Goal: Task Accomplishment & Management: Manage account settings

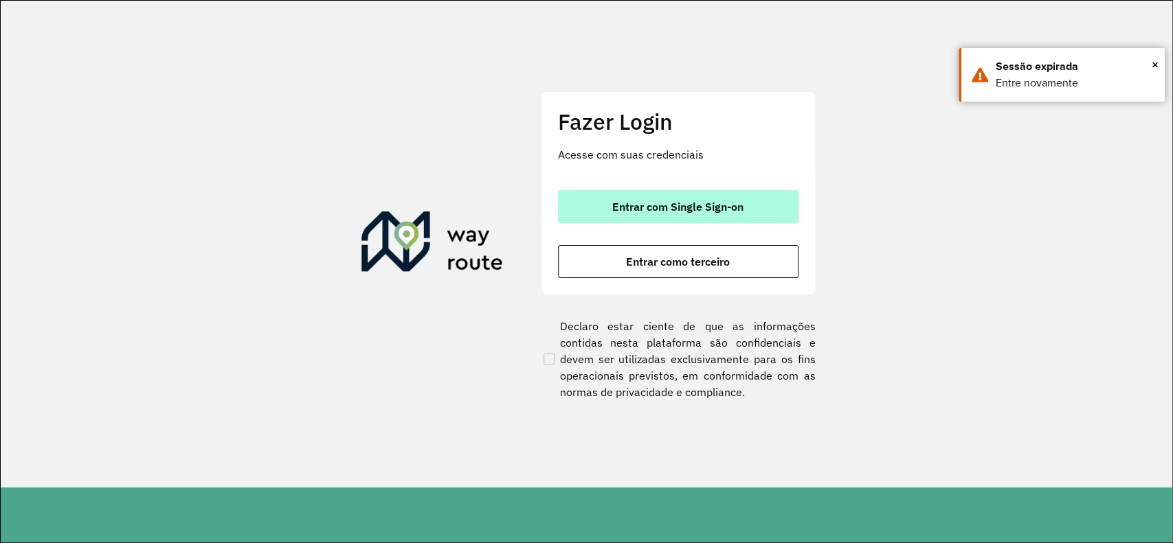
click at [769, 213] on button "Entrar com Single Sign-on" at bounding box center [678, 206] width 240 height 33
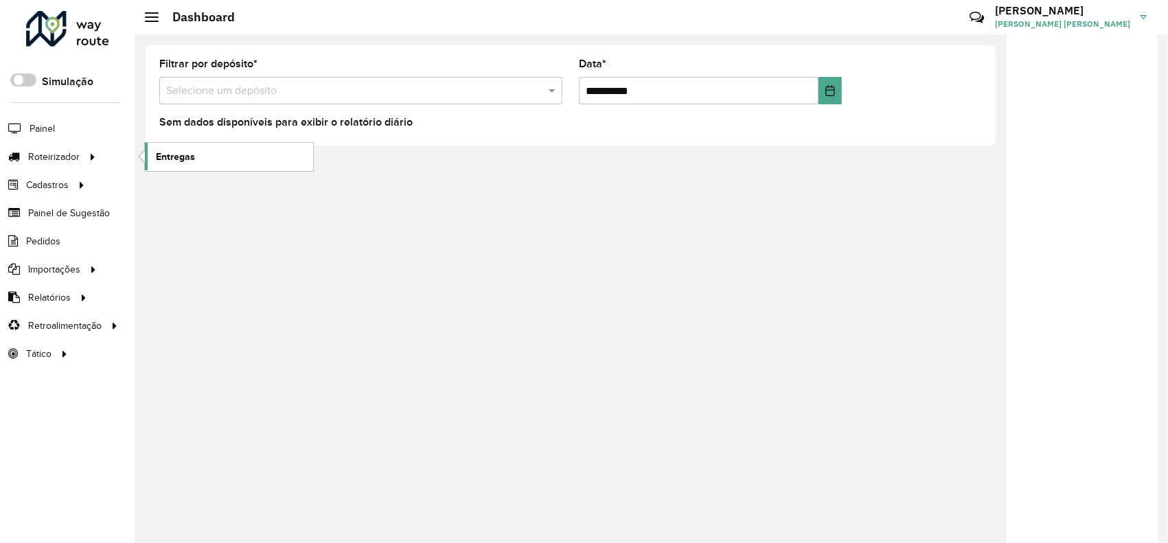
click at [188, 165] on link "Entregas" at bounding box center [229, 156] width 168 height 27
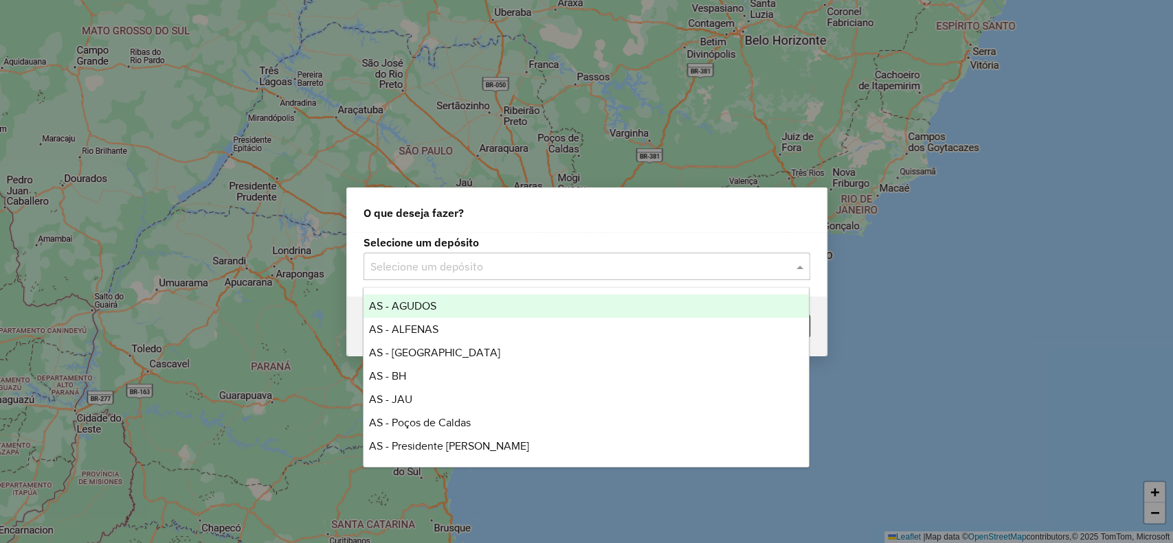
click at [644, 274] on input "text" at bounding box center [572, 267] width 405 height 16
type input "**"
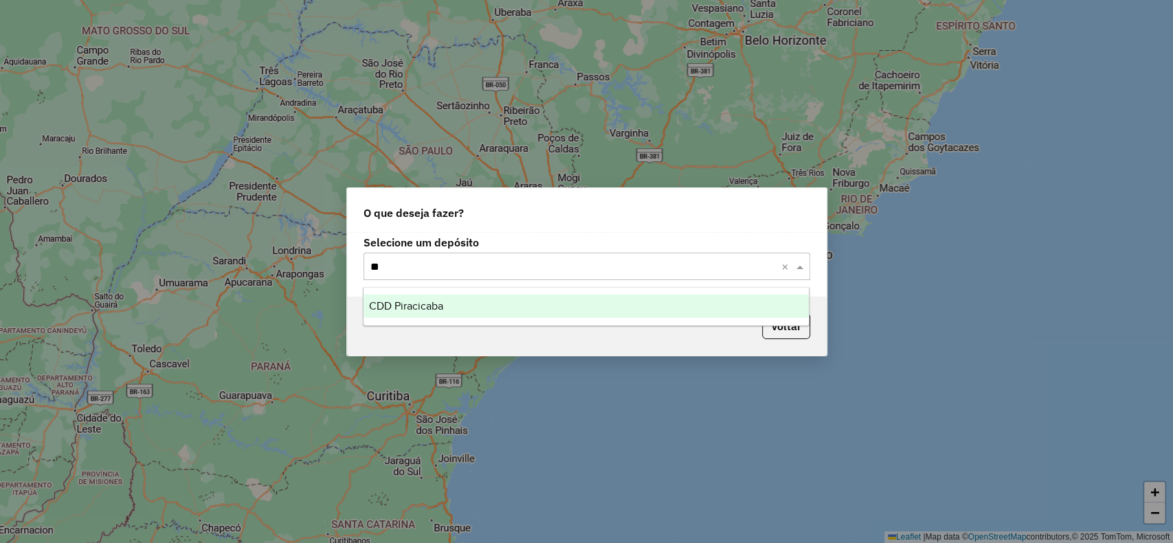
click at [617, 305] on div "CDD Piracicaba" at bounding box center [585, 306] width 445 height 23
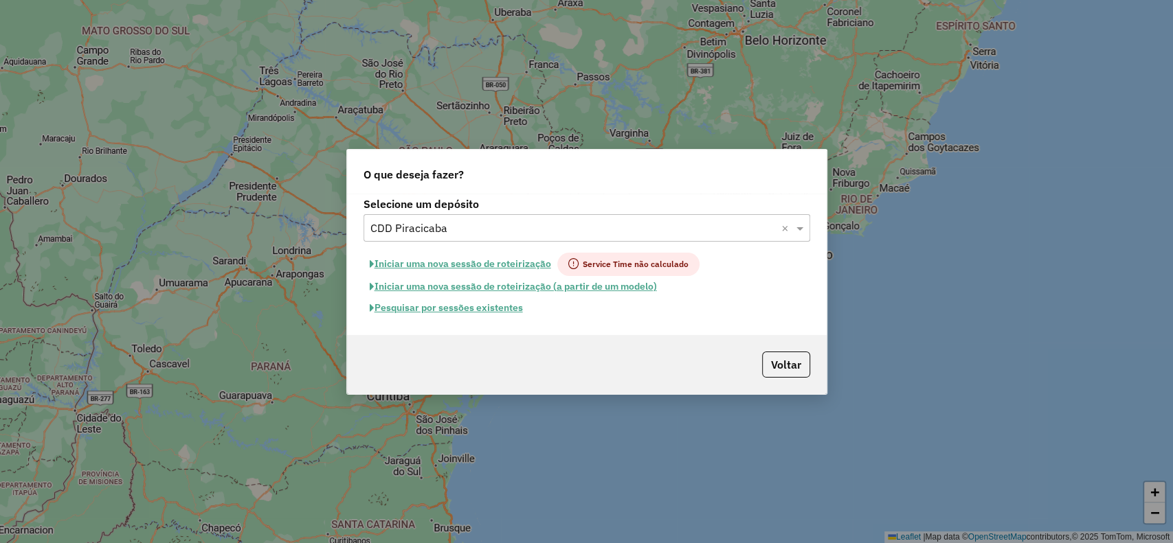
click at [507, 311] on button "Pesquisar por sessões existentes" at bounding box center [446, 307] width 166 height 21
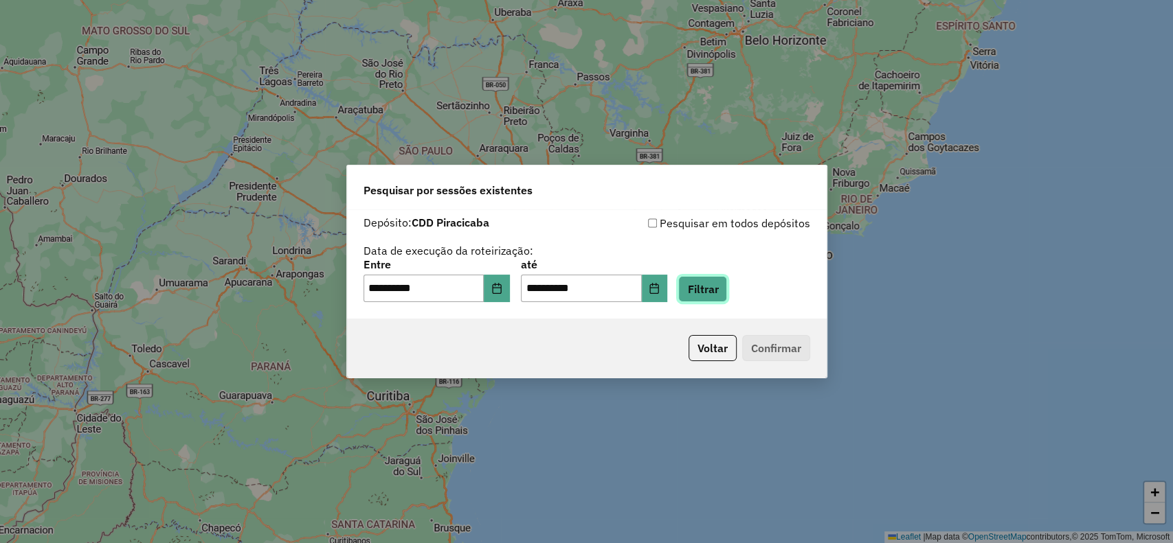
click at [727, 289] on button "Filtrar" at bounding box center [702, 289] width 49 height 26
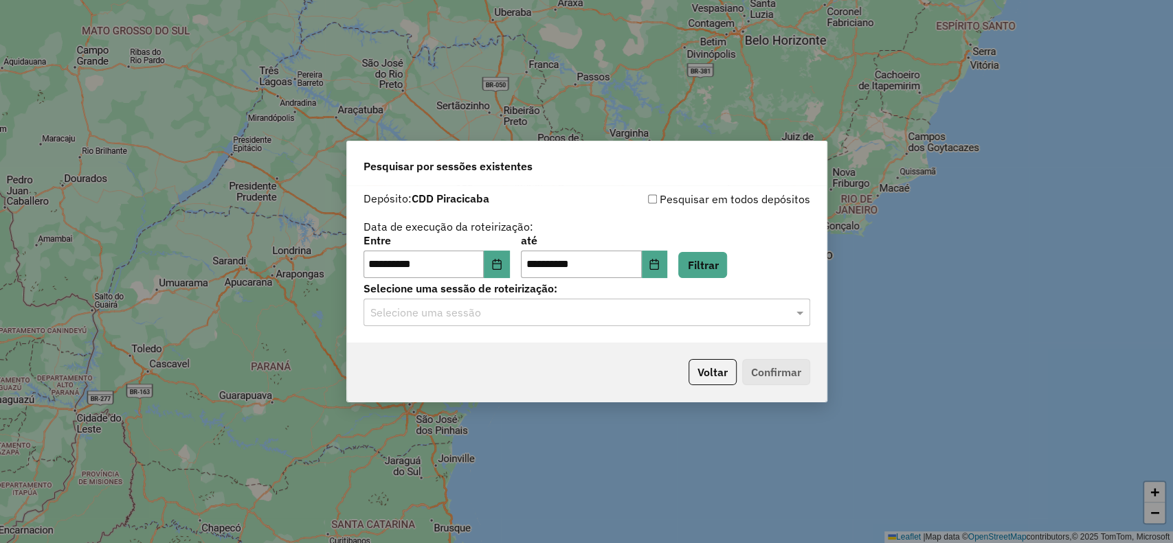
click at [684, 319] on input "text" at bounding box center [572, 313] width 405 height 16
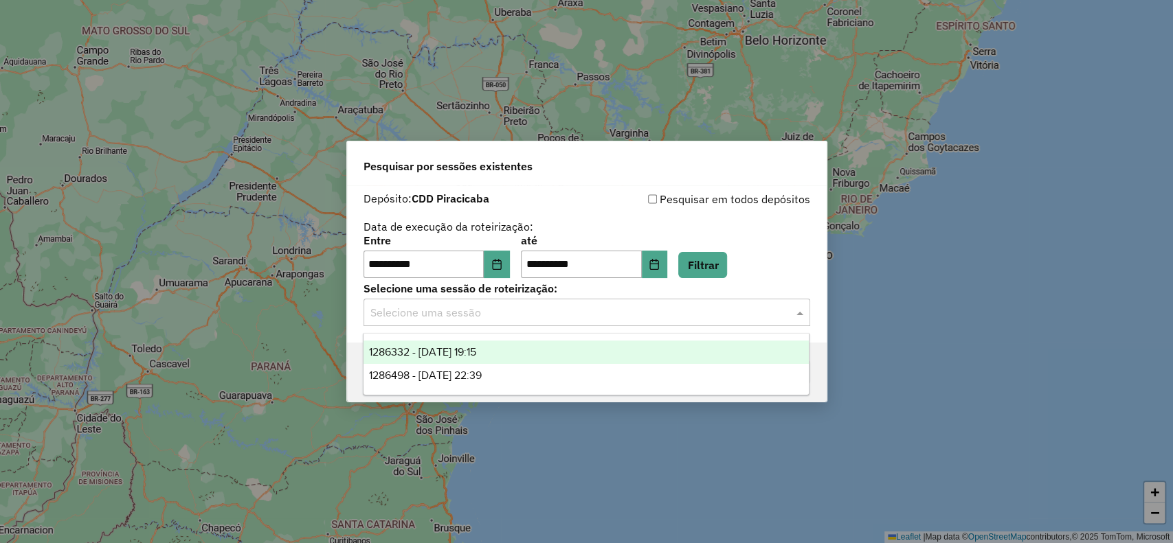
click at [643, 356] on div "1286332 - 01/10/2025 19:15" at bounding box center [585, 352] width 445 height 23
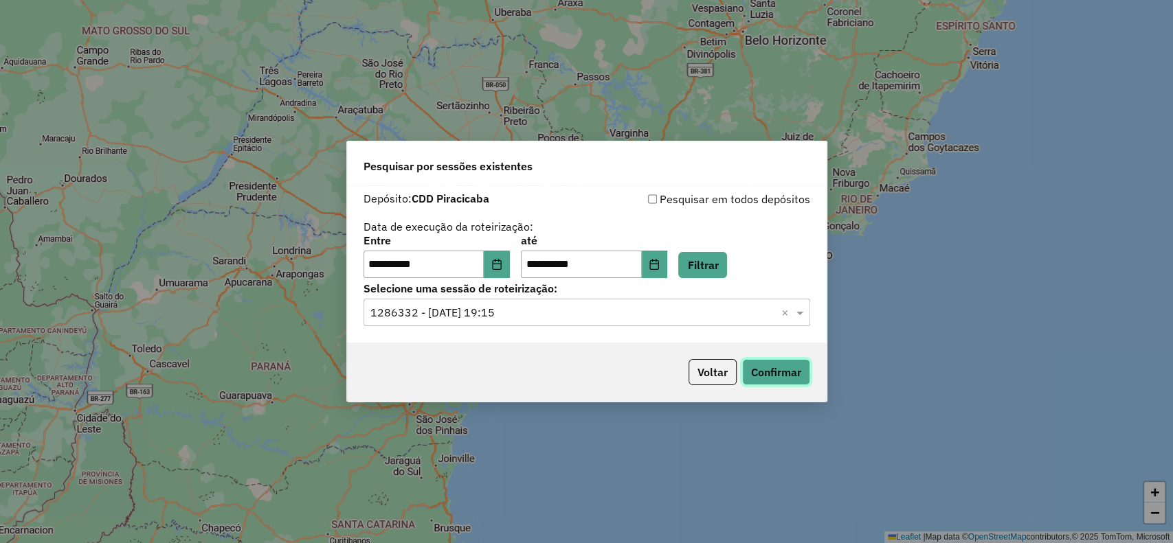
click at [779, 365] on button "Confirmar" at bounding box center [776, 372] width 68 height 26
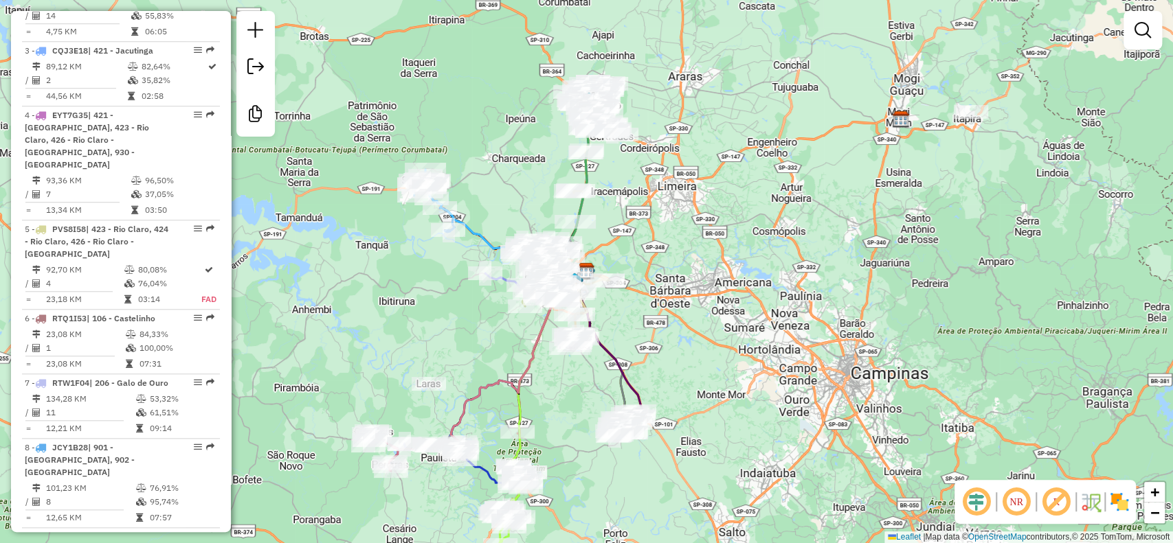
scroll to position [825, 0]
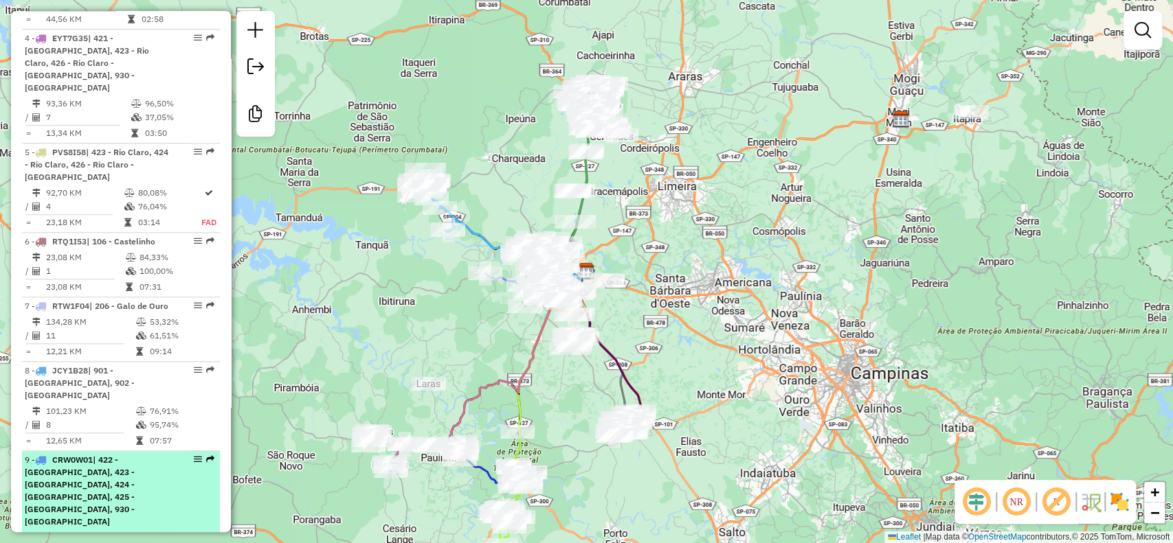
click at [194, 455] on em at bounding box center [198, 459] width 8 height 8
select select "**********"
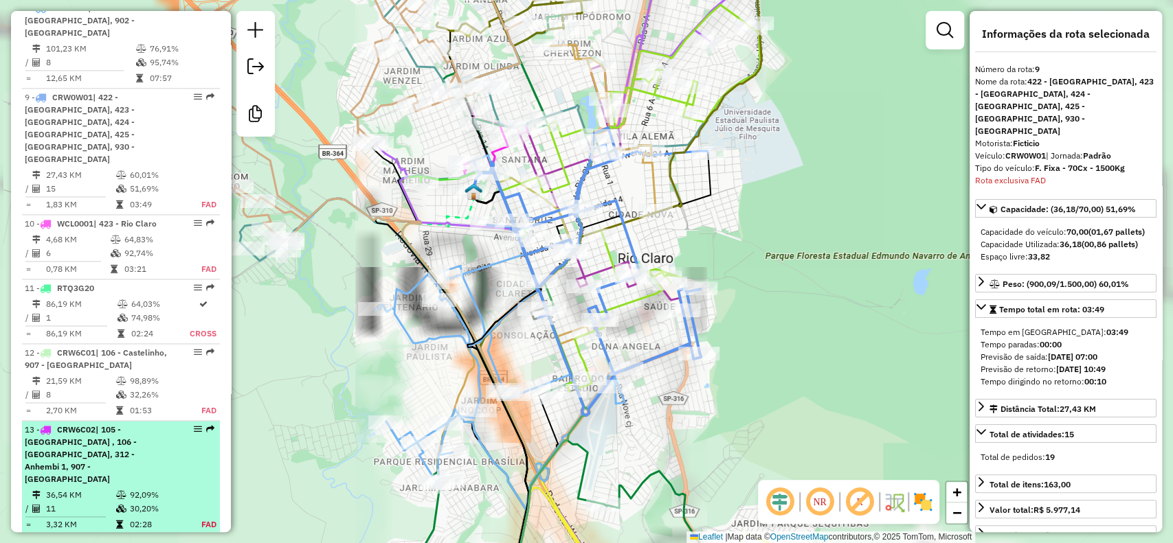
scroll to position [1252, 0]
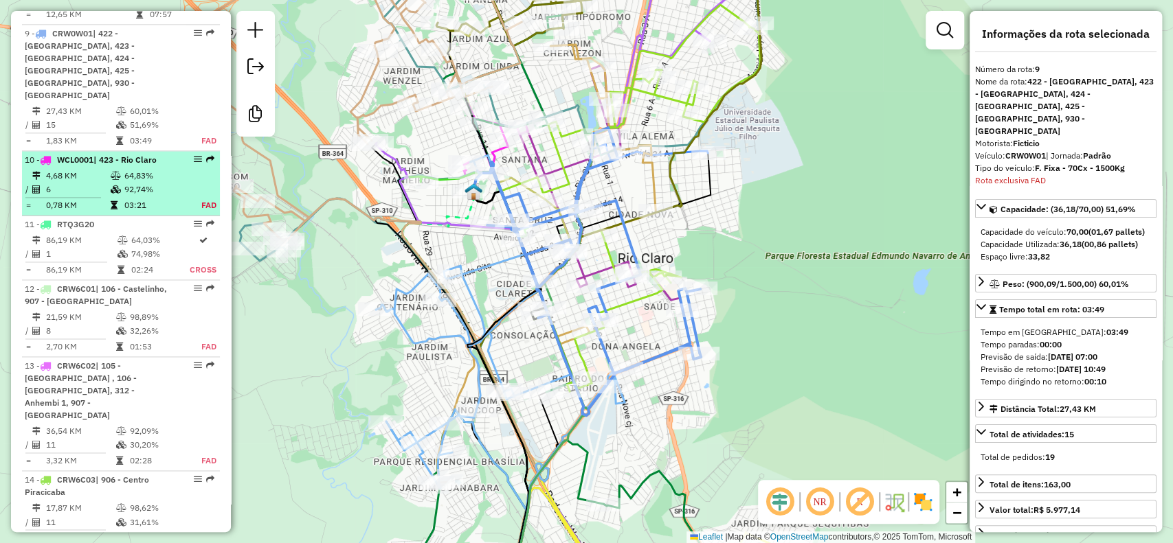
click at [130, 169] on td "64,83%" at bounding box center [154, 176] width 60 height 14
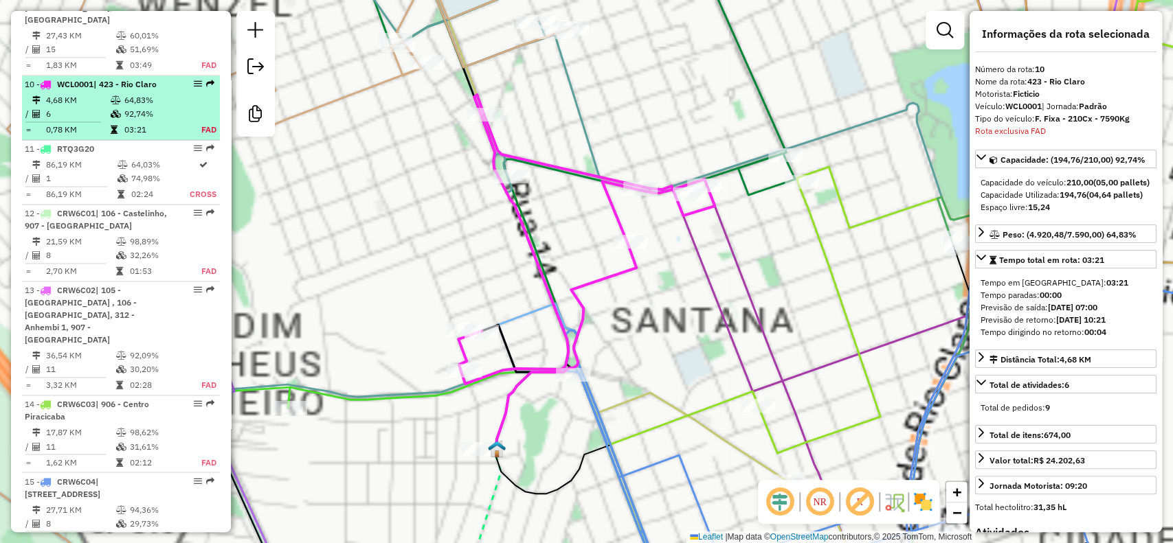
scroll to position [1353, 0]
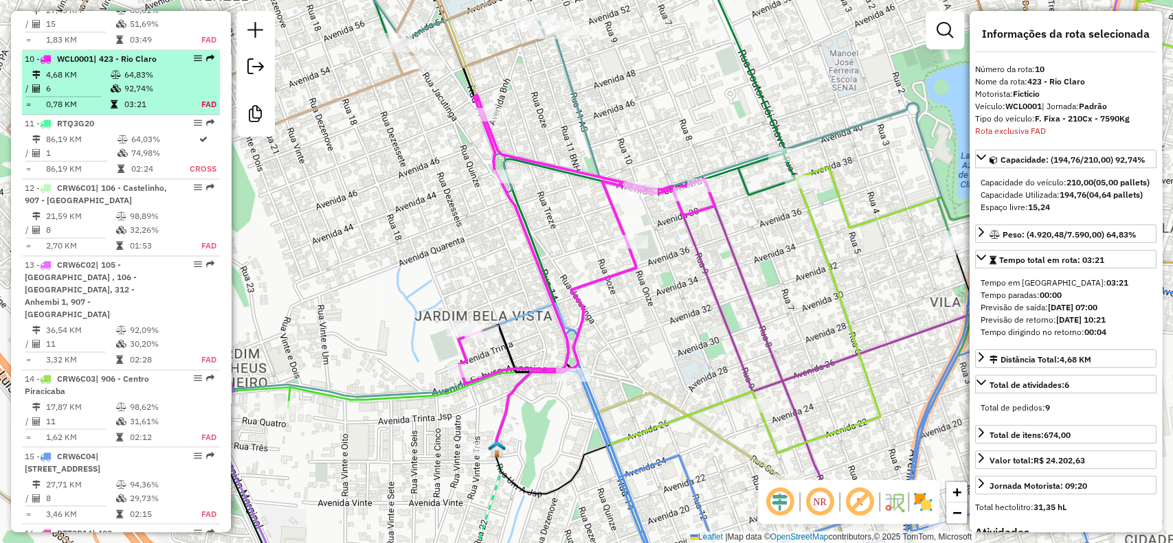
click at [197, 54] on em at bounding box center [198, 58] width 8 height 8
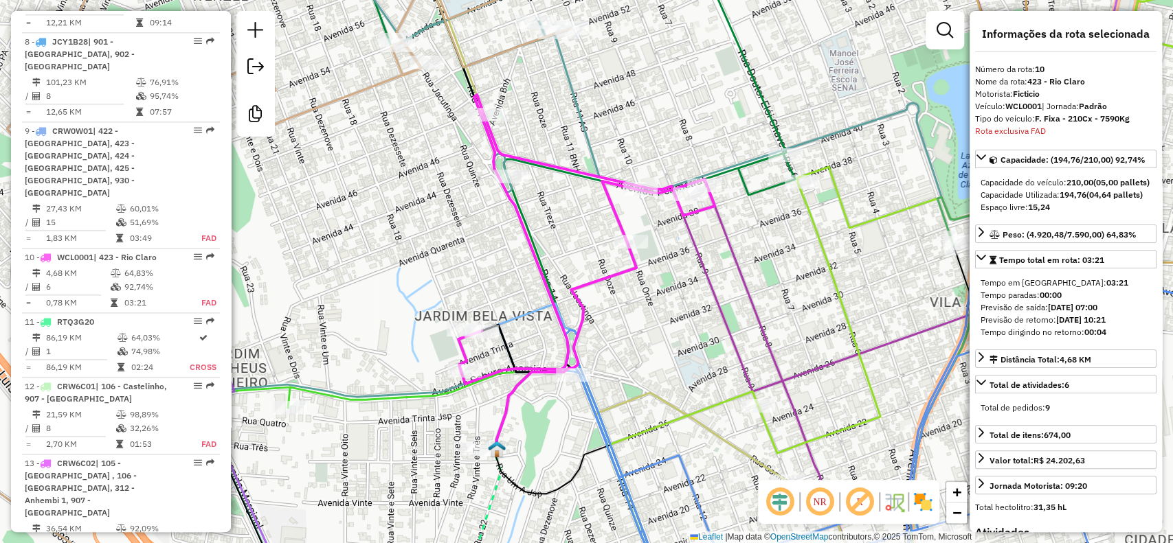
scroll to position [1166, 0]
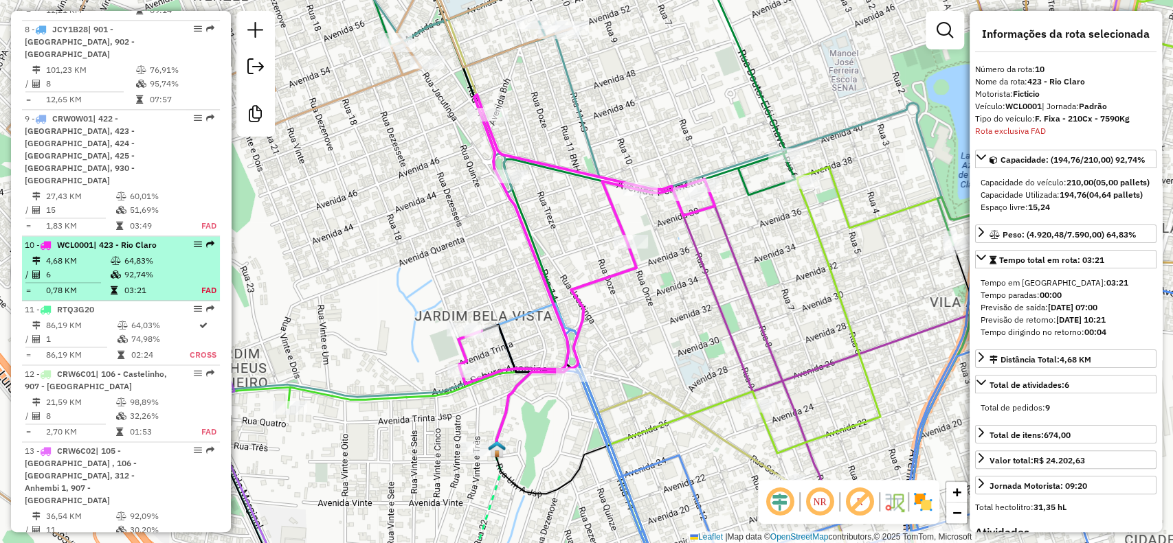
click at [156, 268] on td "92,74%" at bounding box center [154, 275] width 60 height 14
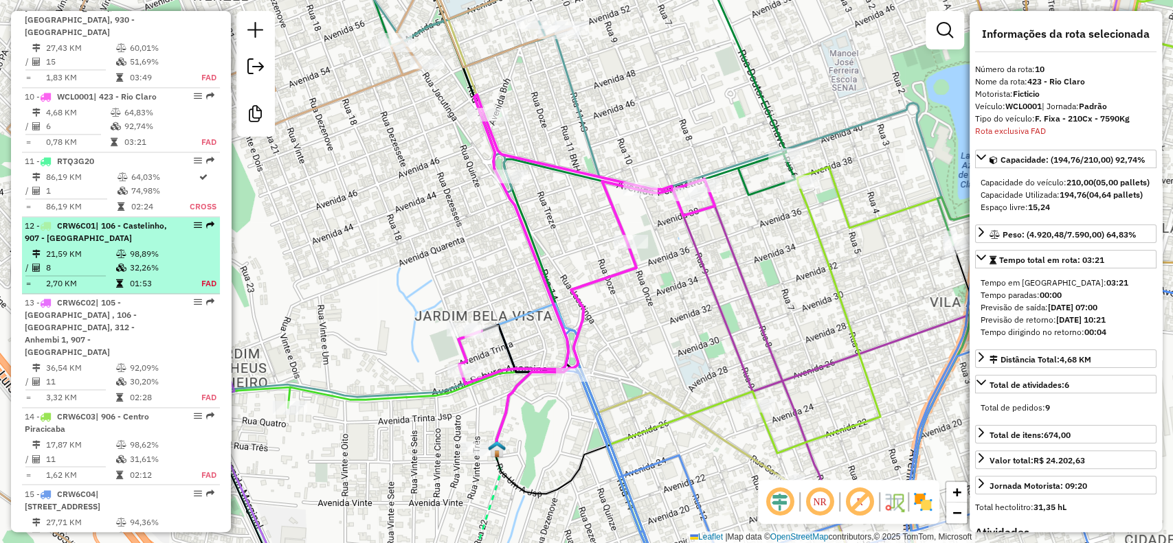
scroll to position [1353, 0]
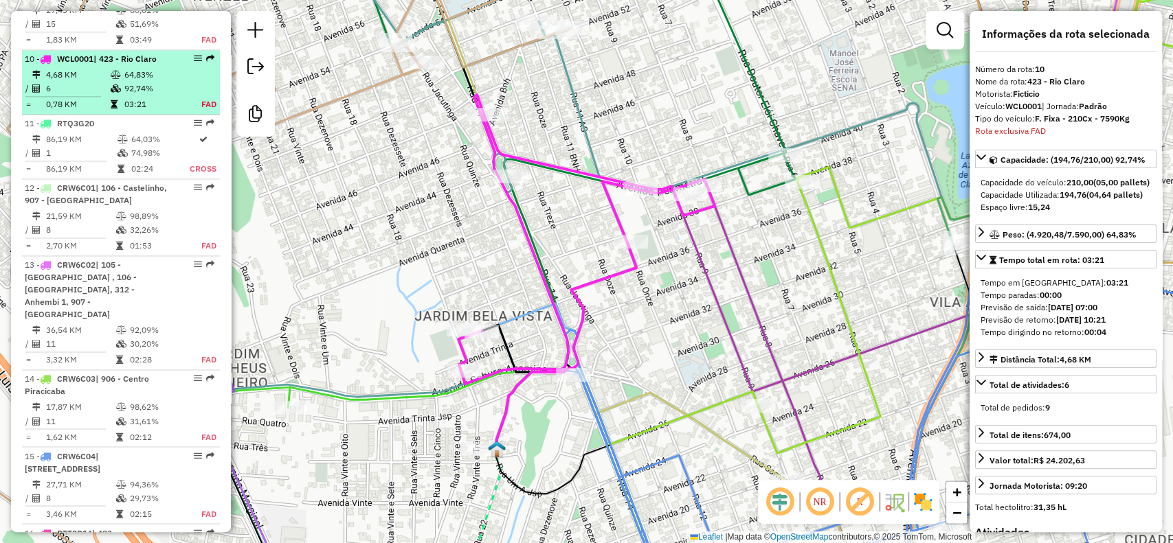
click at [195, 54] on em at bounding box center [198, 58] width 8 height 8
click at [194, 54] on em at bounding box center [198, 58] width 8 height 8
click at [196, 54] on em at bounding box center [198, 58] width 8 height 8
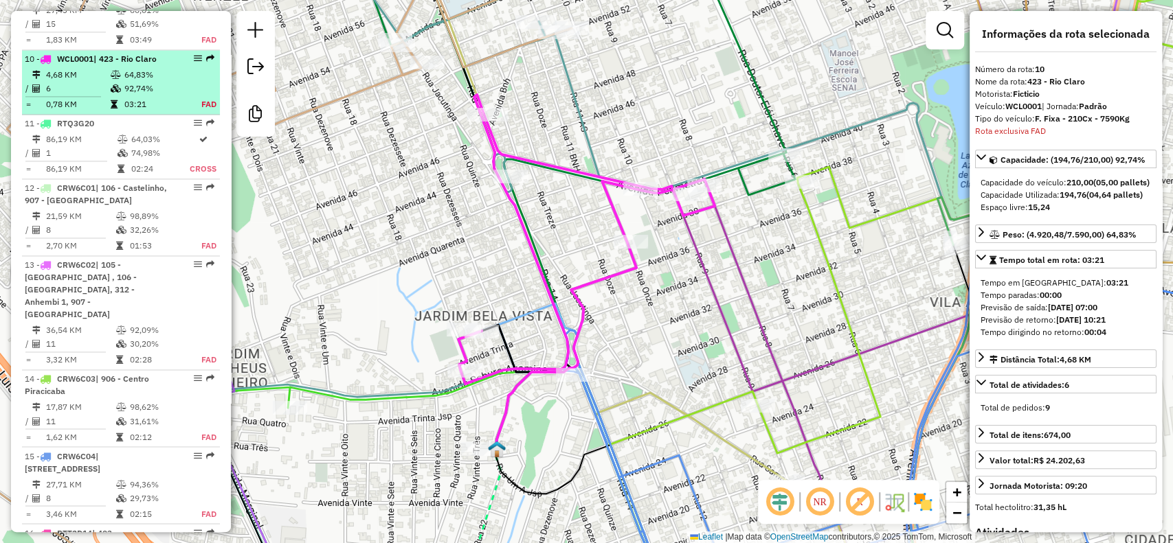
click at [199, 54] on div at bounding box center [193, 58] width 41 height 8
click at [194, 54] on em at bounding box center [198, 58] width 8 height 8
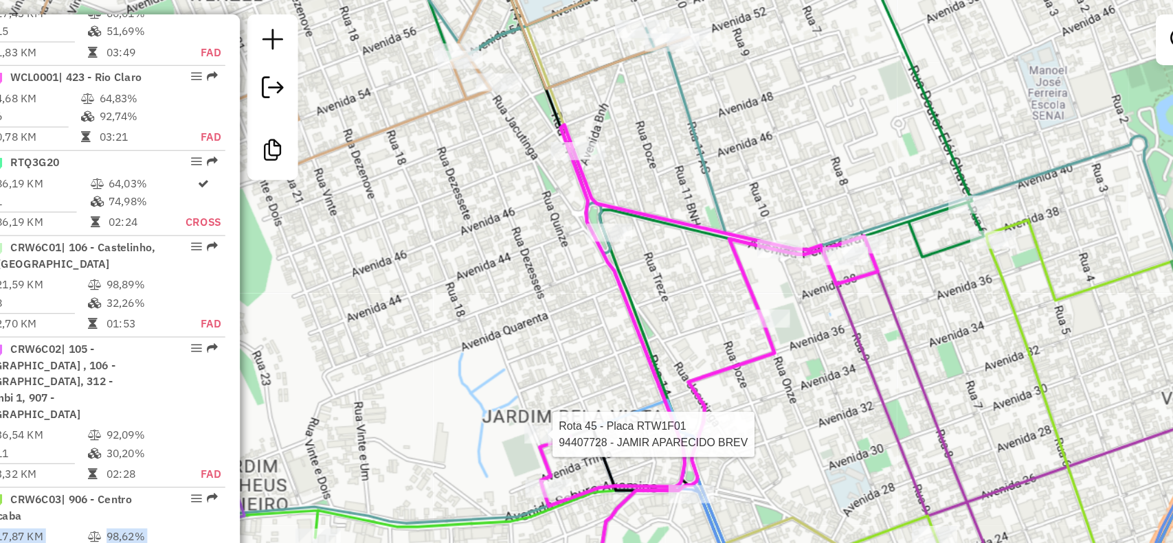
click at [450, 322] on hb-router-mapa "Informações da Sessão 1286332 - 01/10/2025 Criação: 30/09/2025 19:15 Desbloquea…" at bounding box center [586, 271] width 1173 height 543
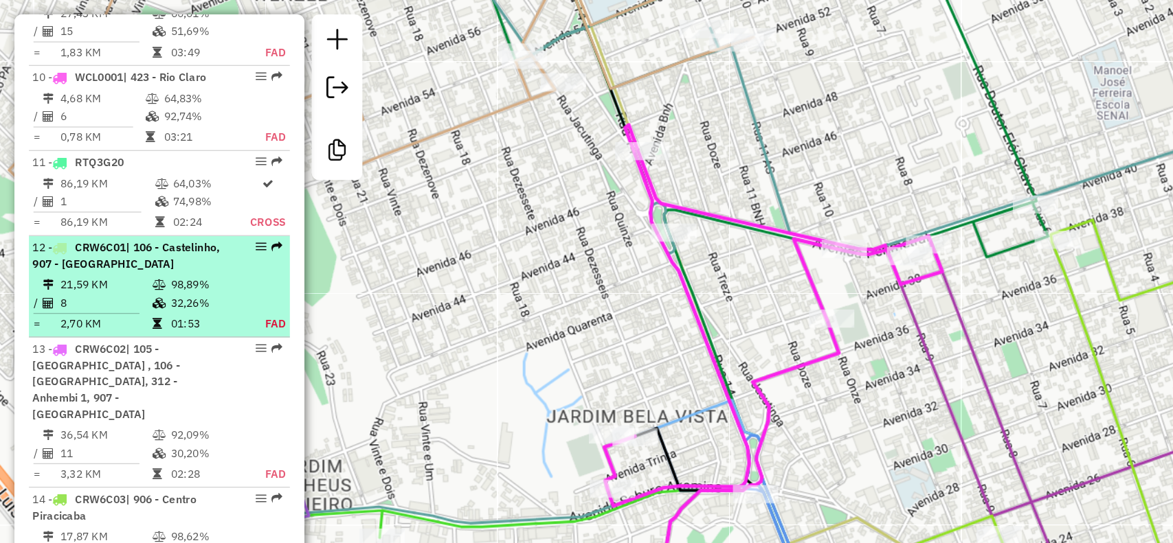
click at [165, 210] on td "98,89%" at bounding box center [157, 217] width 57 height 14
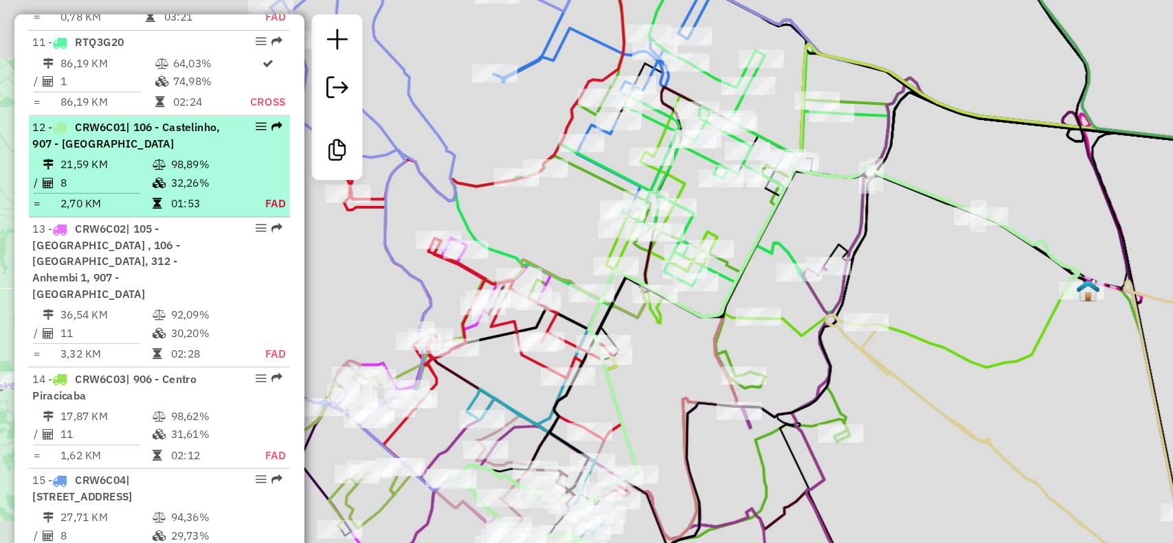
scroll to position [1482, 0]
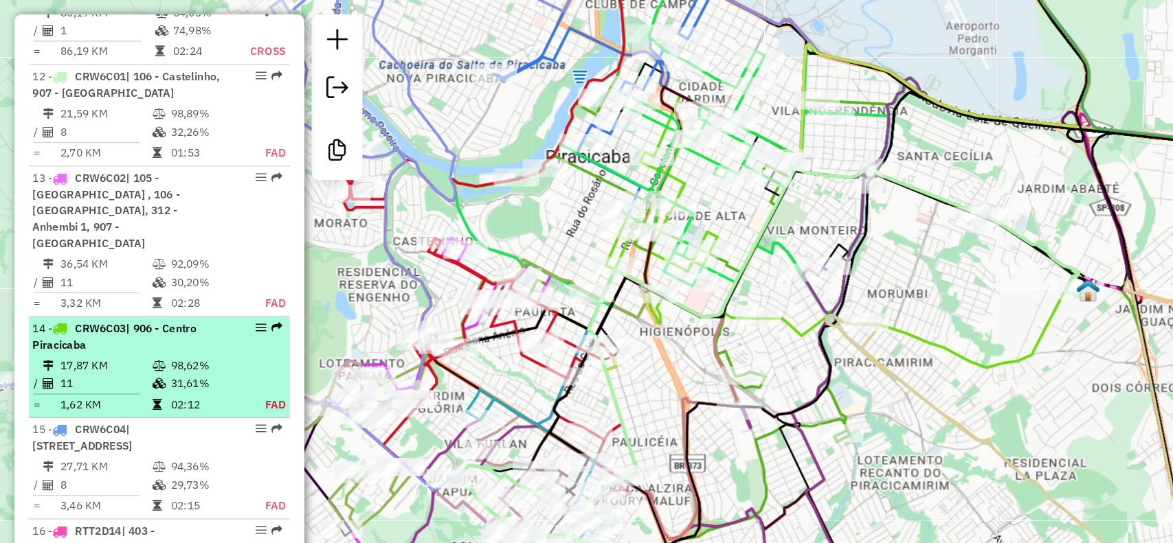
click at [166, 243] on div "14 - CRW6C03 | 906 - Centro Piracicaba" at bounding box center [121, 255] width 192 height 25
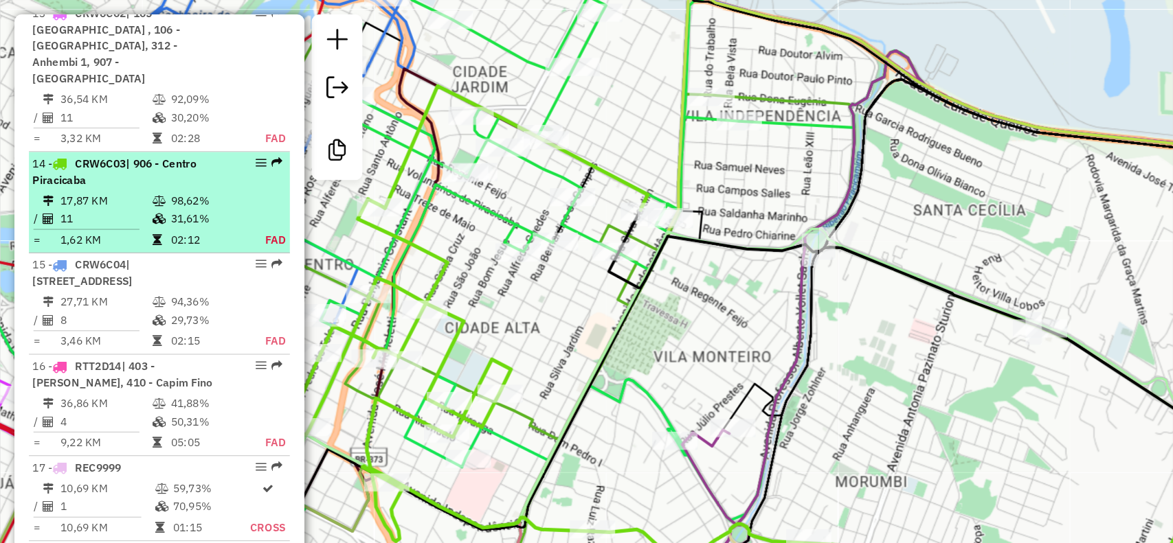
scroll to position [1649, 0]
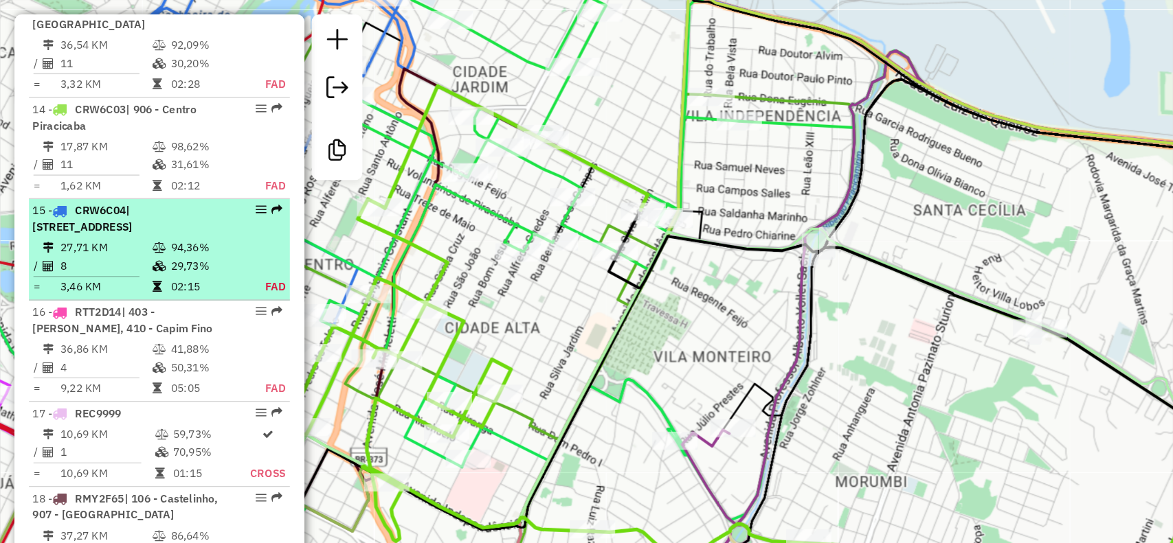
click at [135, 151] on li "15 - CRW6C04 | 314 - Monumento, 905 - Vila Independência , 906 - Centro Piracic…" at bounding box center [121, 189] width 198 height 77
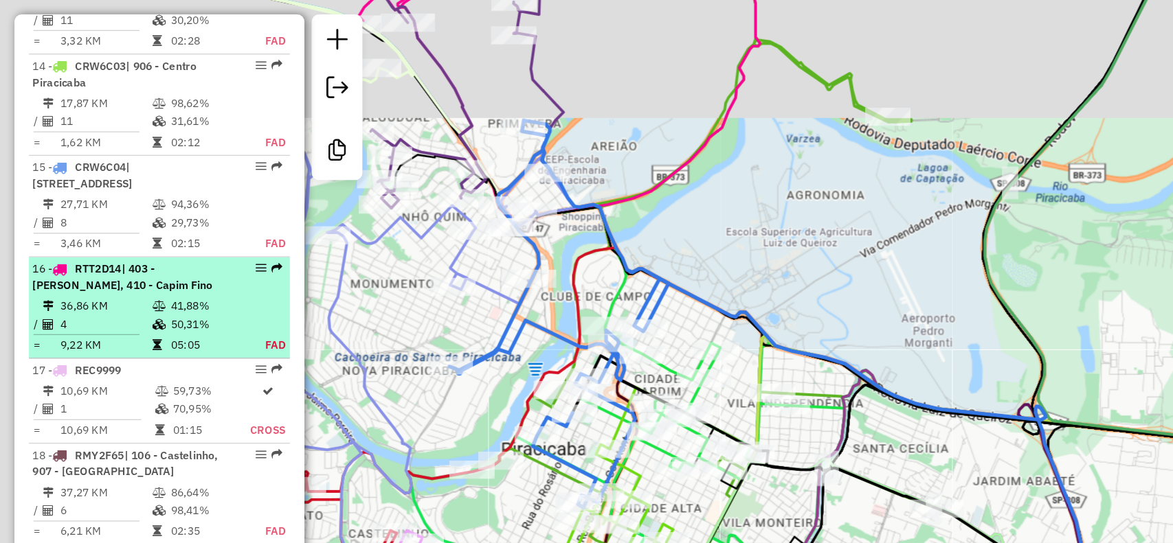
scroll to position [1726, 0]
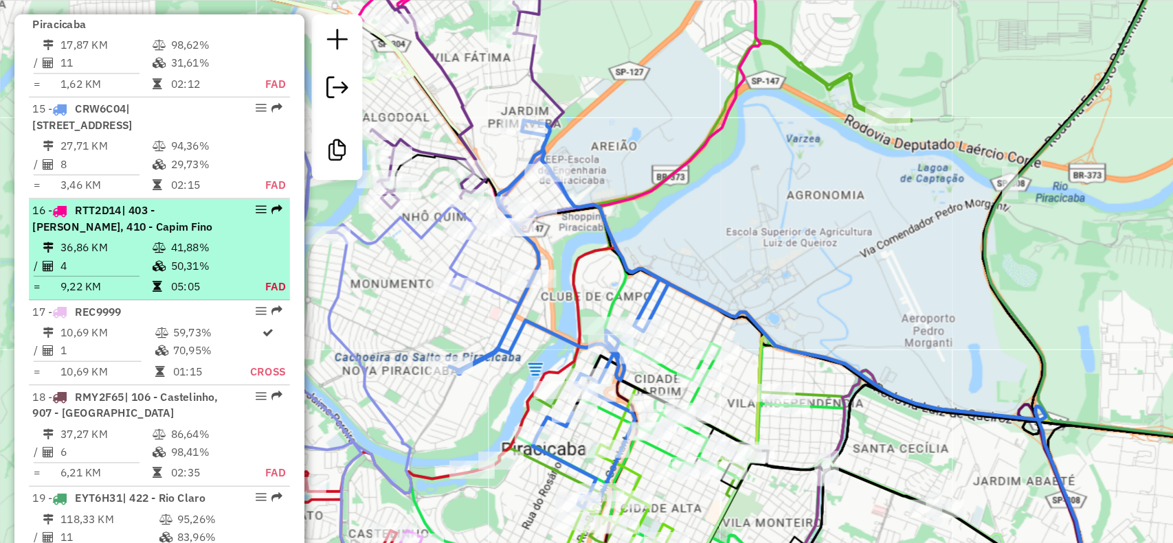
click at [150, 195] on td "50,31%" at bounding box center [157, 202] width 57 height 14
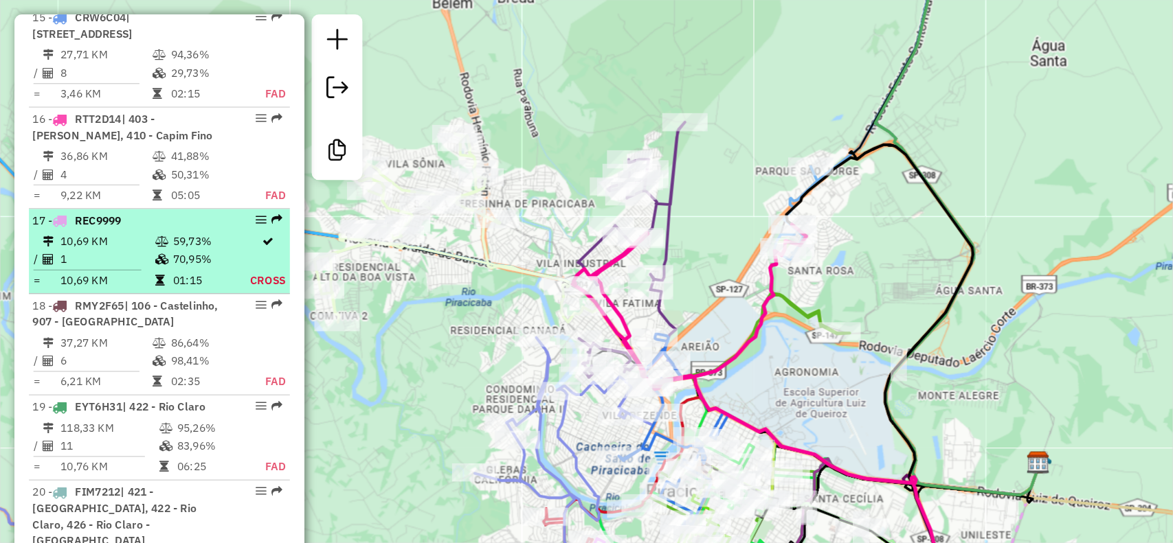
scroll to position [1826, 0]
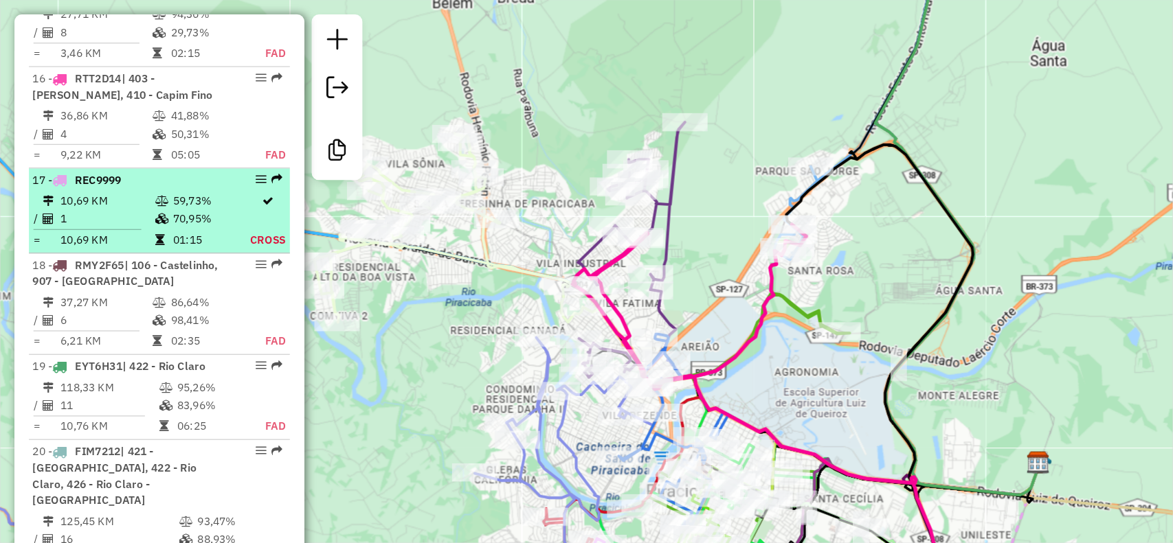
click at [153, 159] on td "70,95%" at bounding box center [160, 166] width 58 height 14
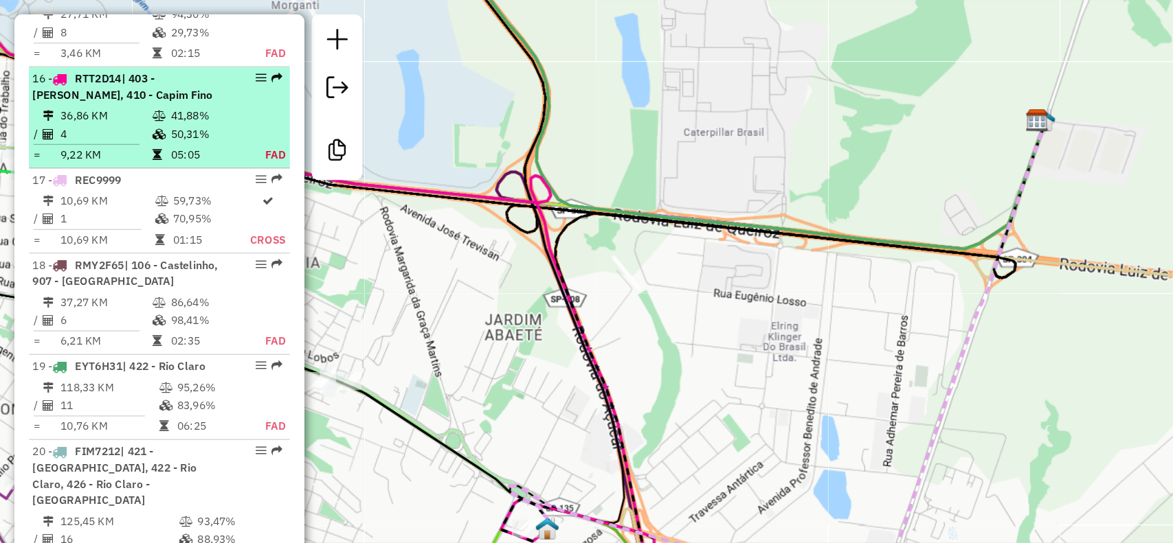
click at [157, 111] on td "05:05" at bounding box center [157, 118] width 57 height 14
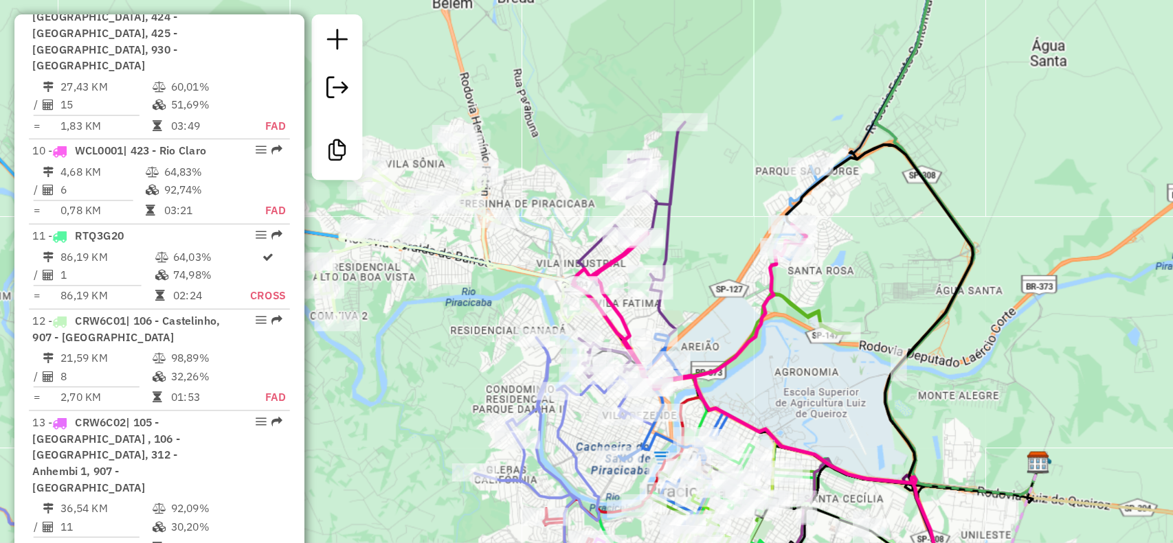
scroll to position [1308, 0]
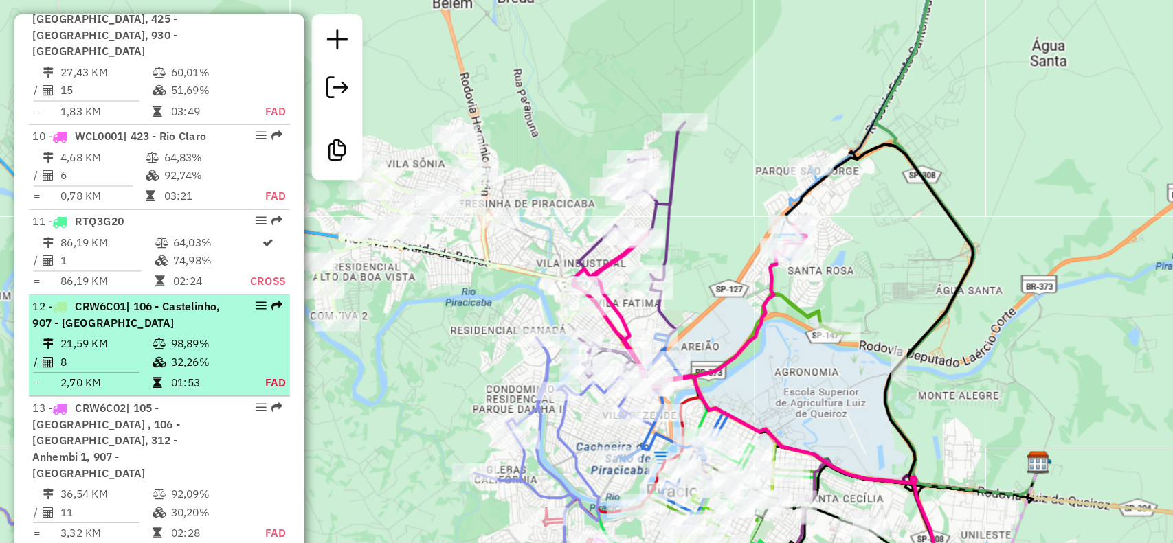
click at [194, 228] on em at bounding box center [198, 232] width 8 height 8
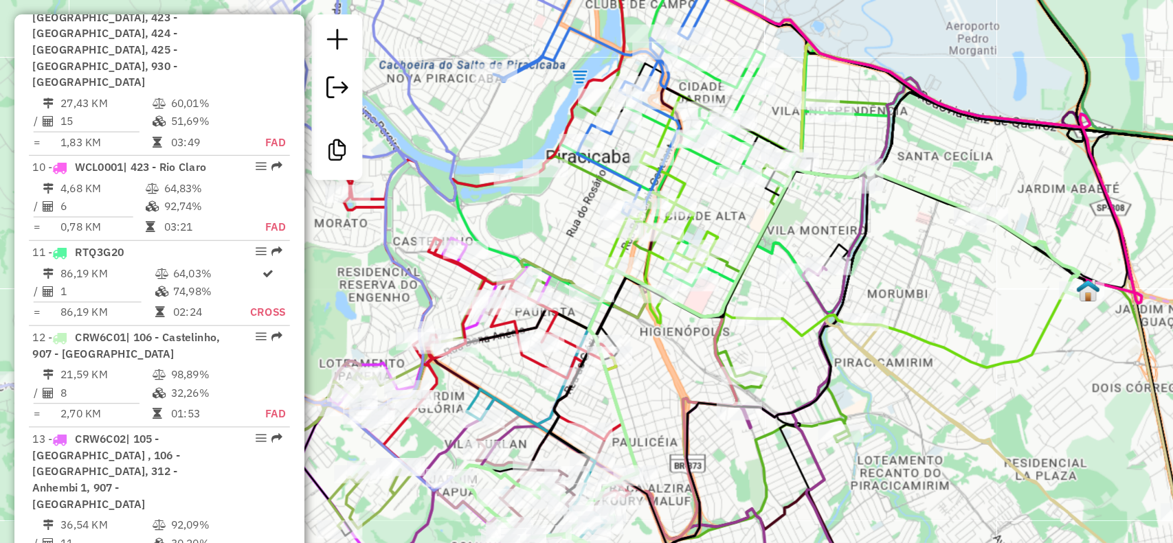
scroll to position [1243, 0]
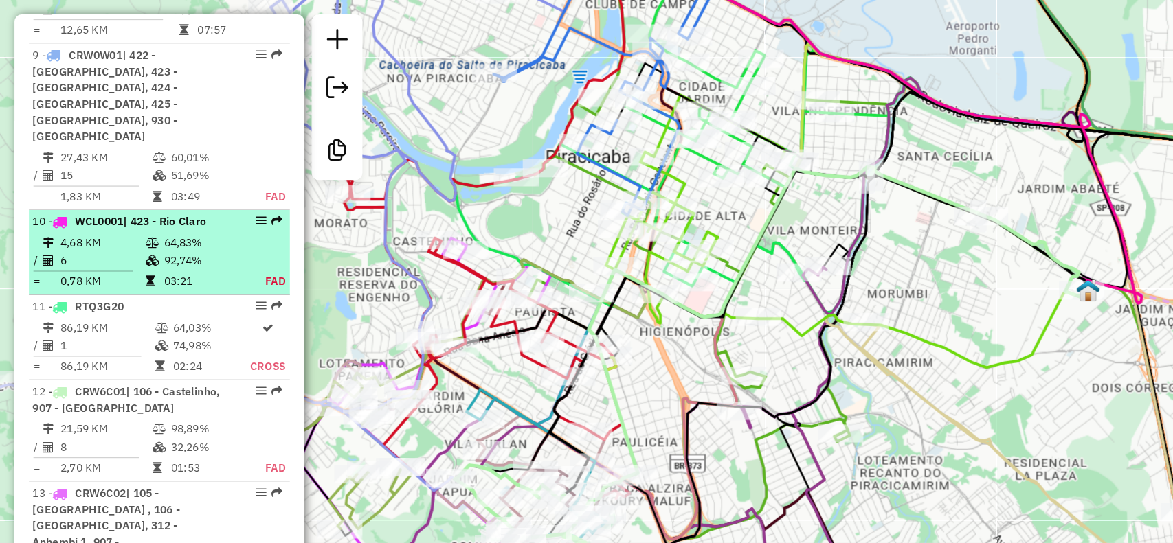
click at [194, 163] on em at bounding box center [198, 167] width 8 height 8
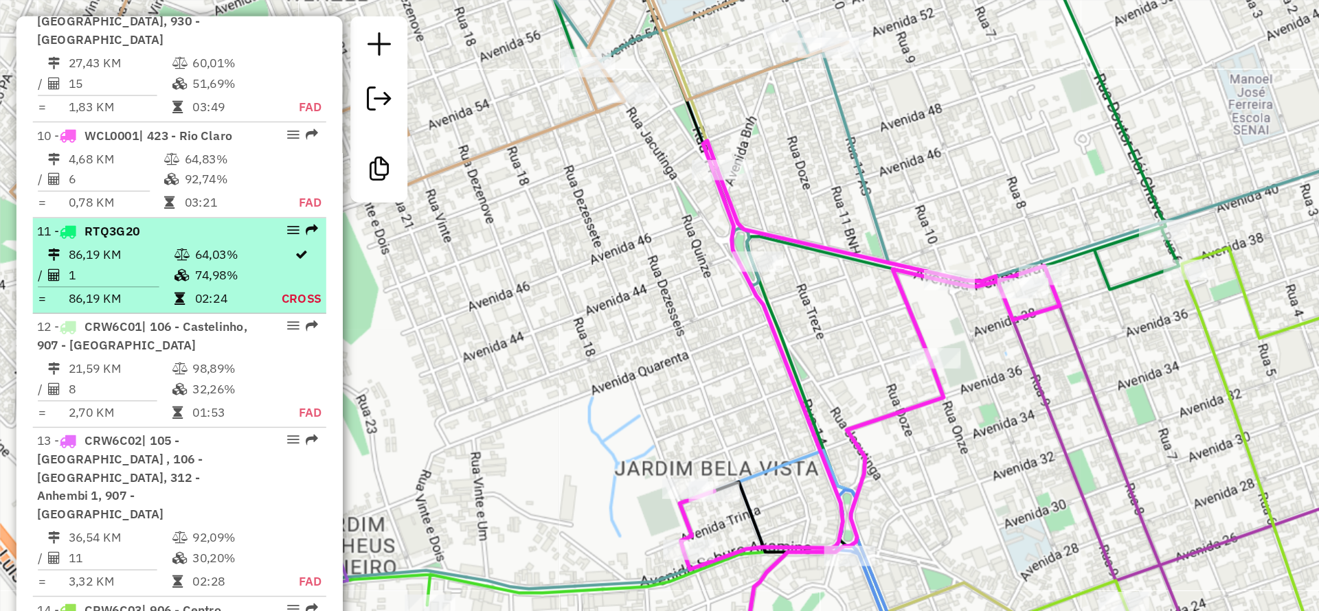
scroll to position [1353, 0]
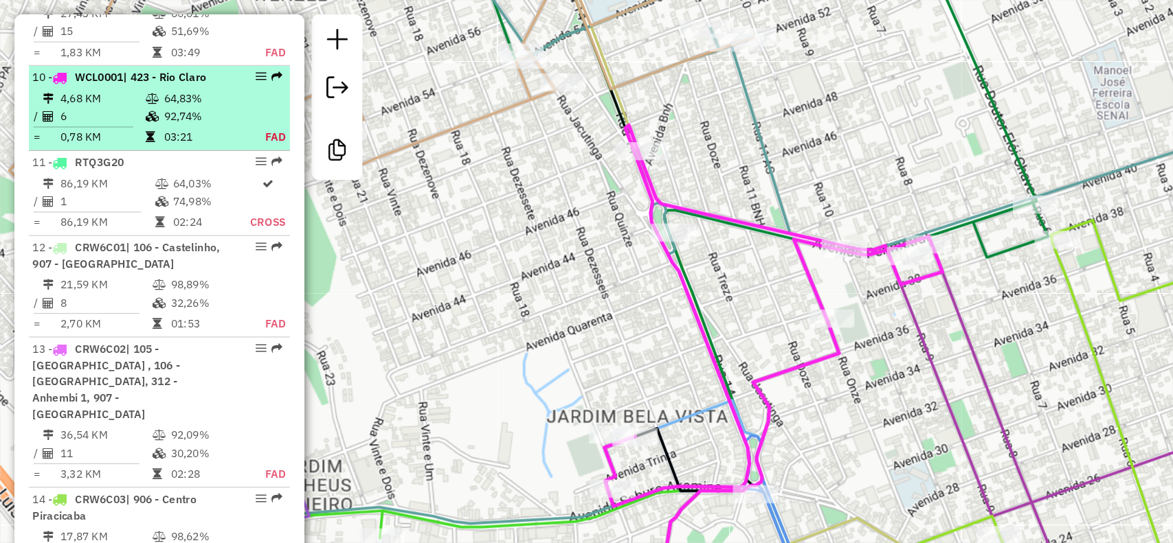
click at [194, 54] on em at bounding box center [198, 58] width 8 height 8
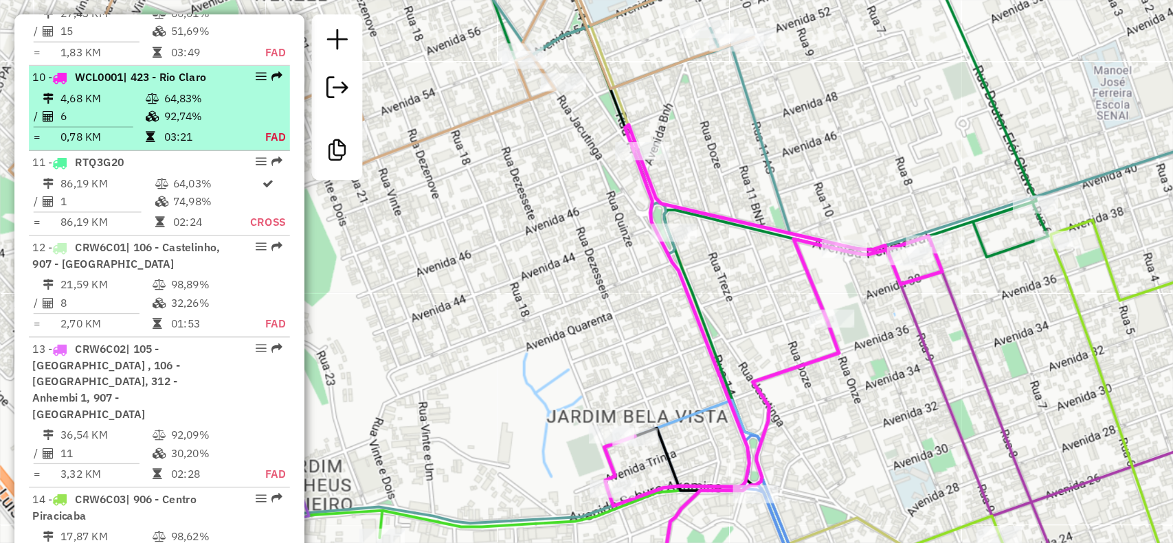
click at [194, 54] on em at bounding box center [198, 58] width 8 height 8
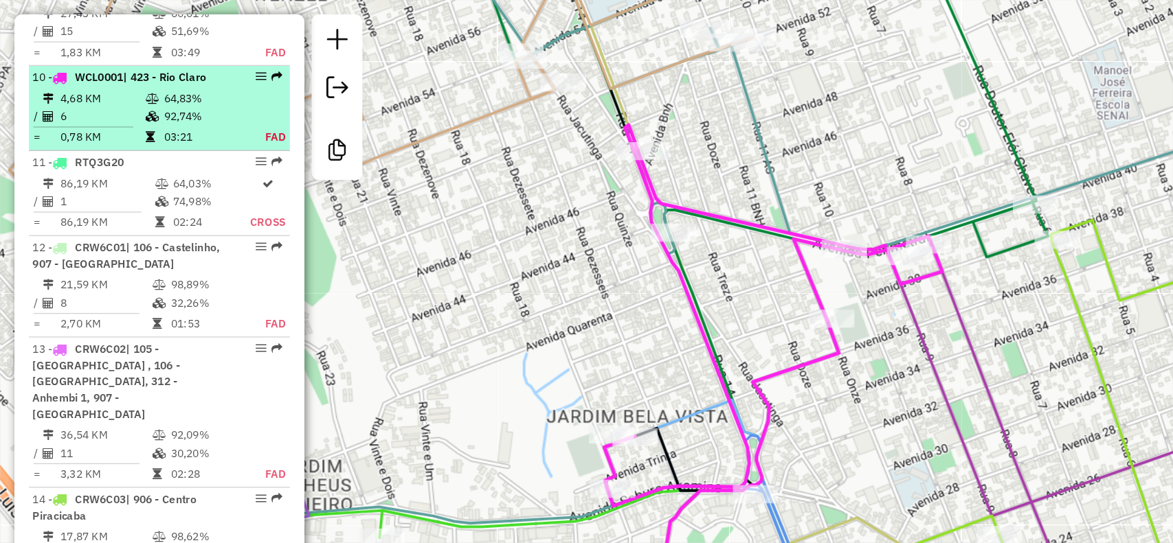
click at [194, 54] on em at bounding box center [198, 58] width 8 height 8
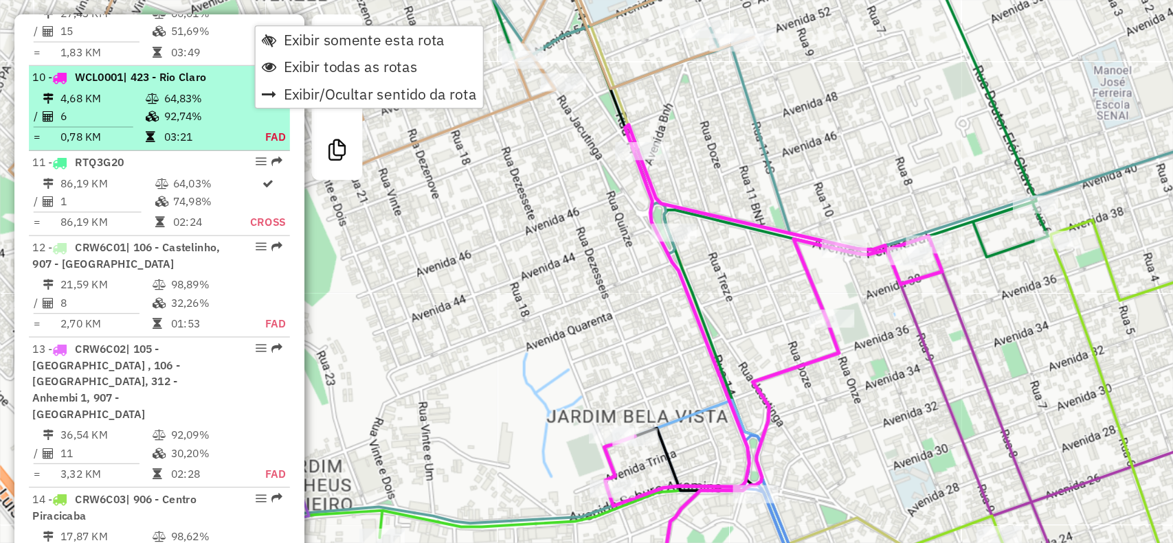
click at [194, 54] on em at bounding box center [198, 58] width 8 height 8
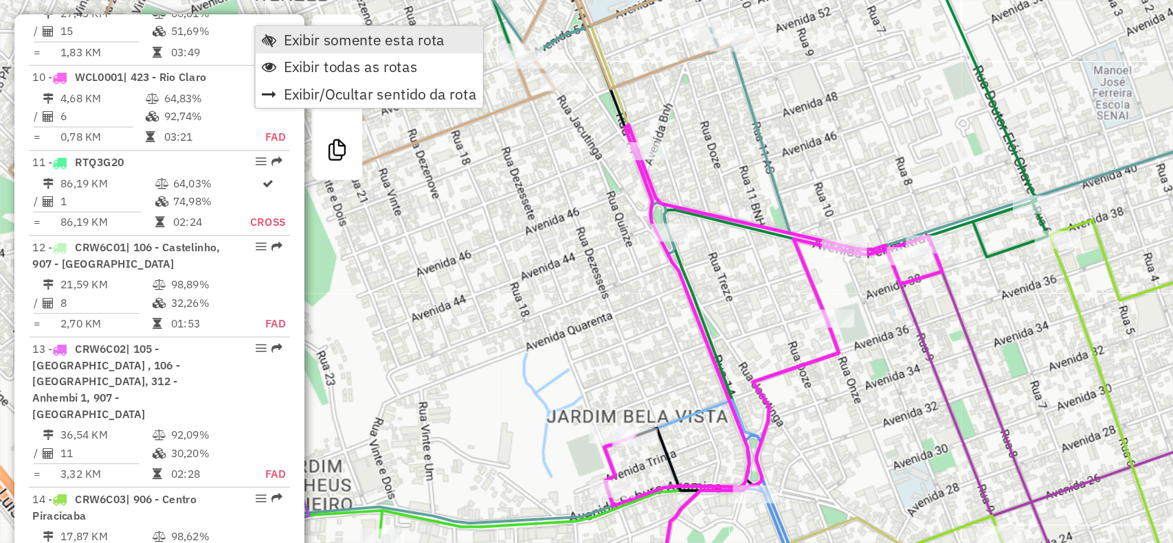
click at [232, 30] on span "Exibir somente esta rota" at bounding box center [276, 30] width 122 height 11
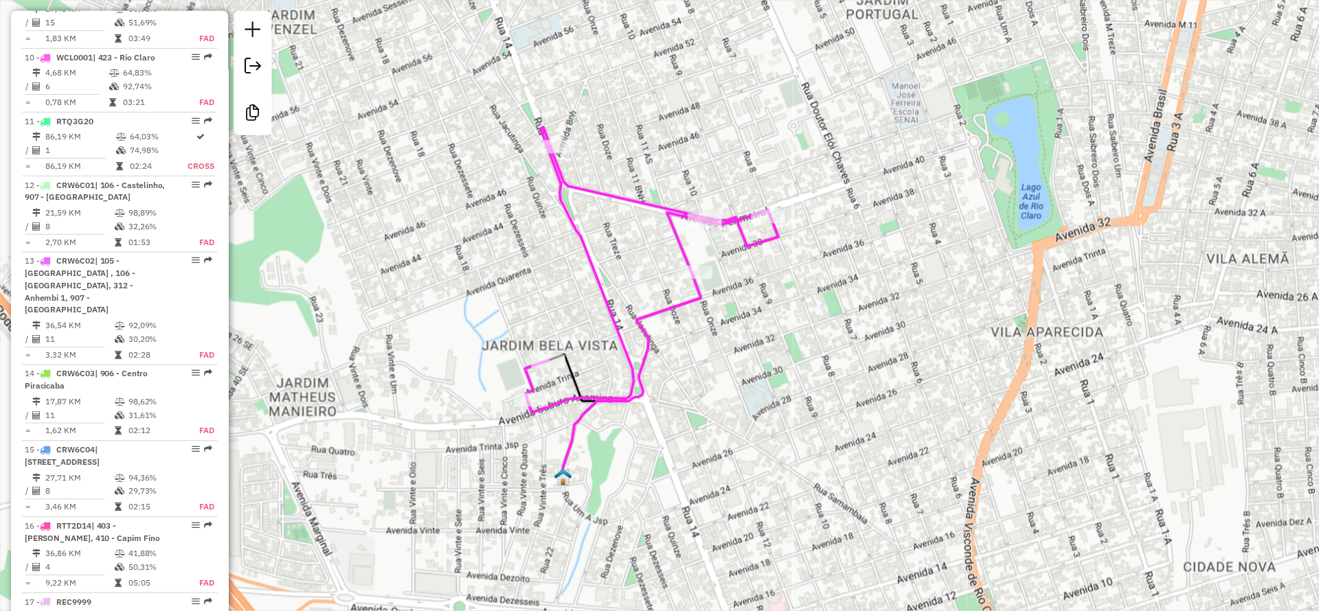
scroll to position [1354, 0]
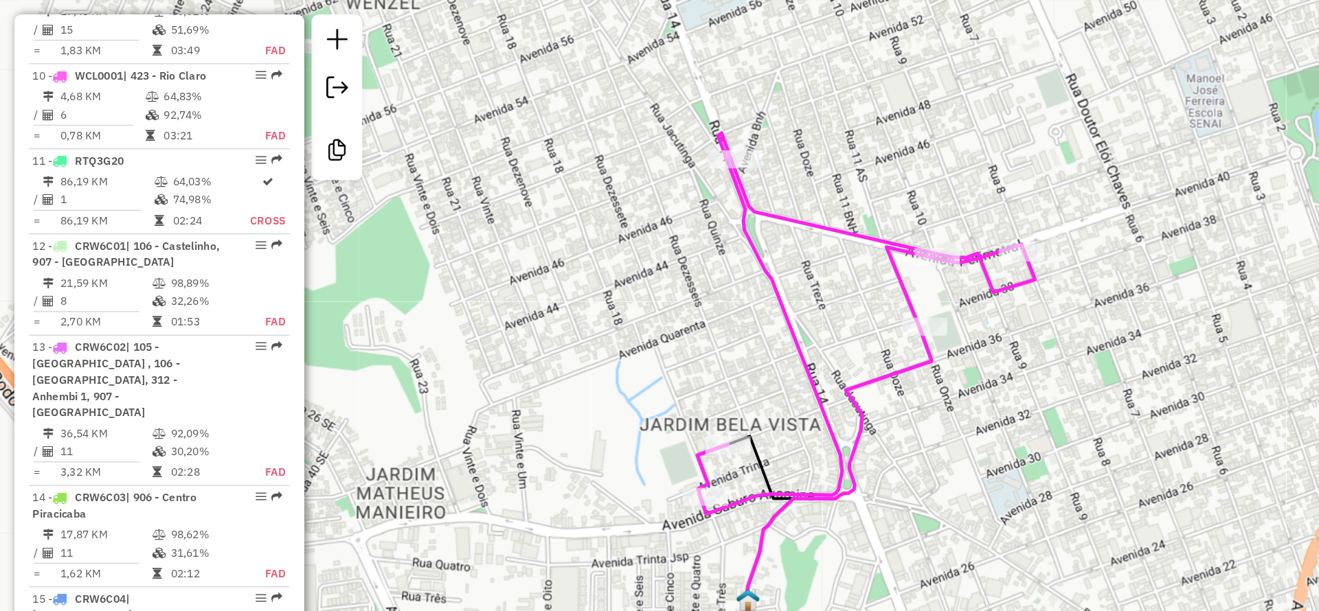
drag, startPoint x: 233, startPoint y: 190, endPoint x: 231, endPoint y: 163, distance: 27.6
click at [231, 163] on div "Janela de atendimento Grade de atendimento Capacidade Transportadoras Veículos …" at bounding box center [659, 305] width 1319 height 611
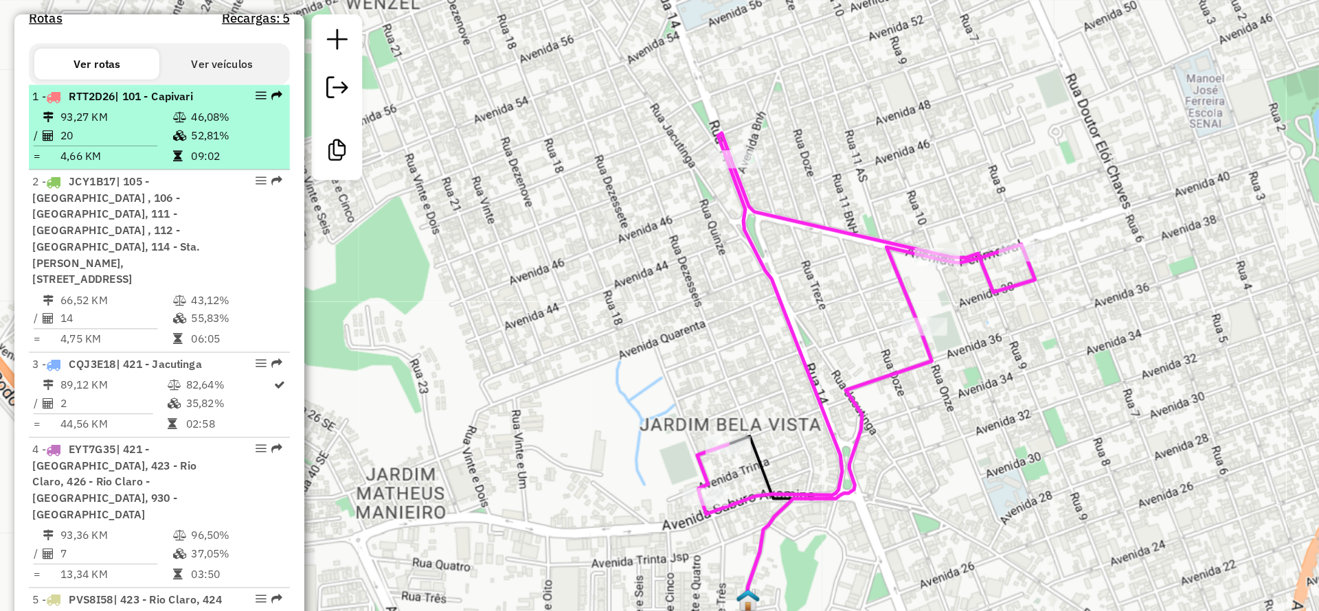
scroll to position [528, 0]
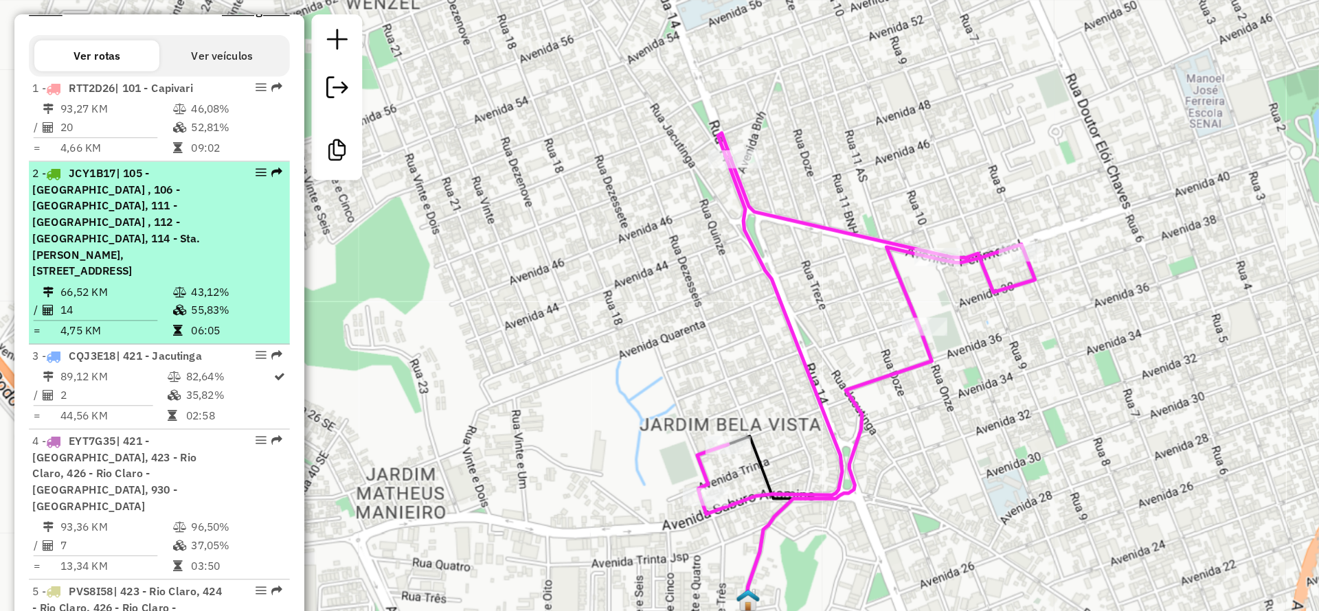
drag, startPoint x: 205, startPoint y: 99, endPoint x: 184, endPoint y: 214, distance: 117.2
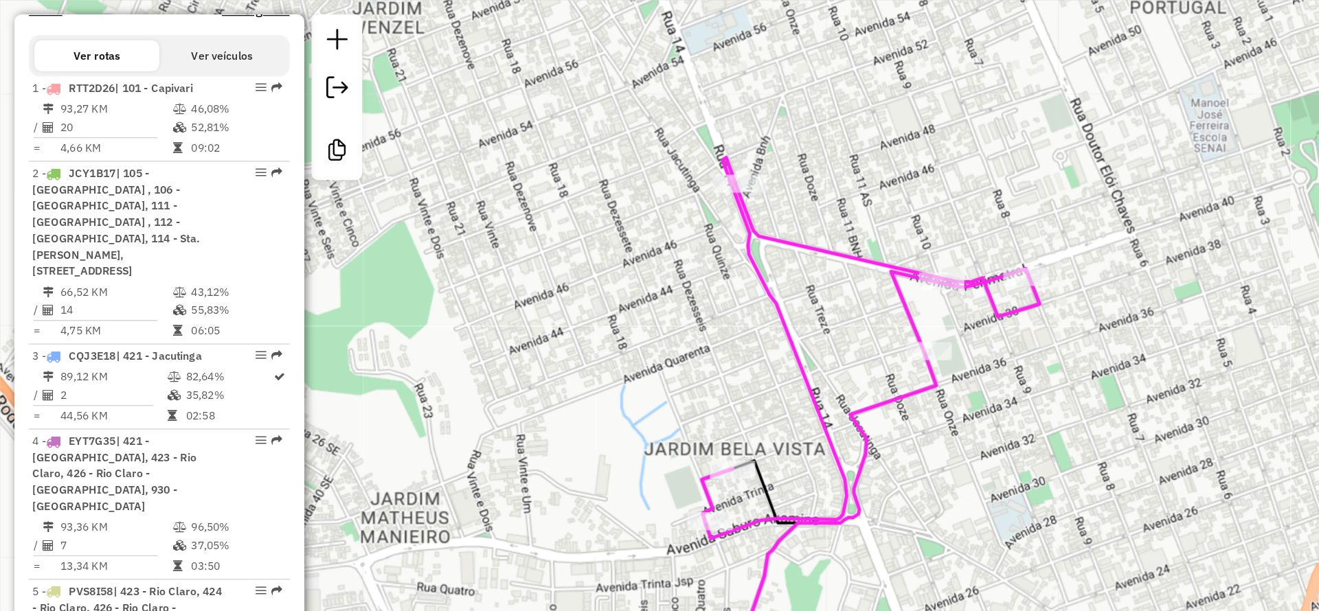
drag, startPoint x: 231, startPoint y: 126, endPoint x: 234, endPoint y: 144, distance: 18.2
click at [234, 144] on div "Janela de atendimento Grade de atendimento Capacidade Transportadoras Veículos …" at bounding box center [659, 305] width 1319 height 611
click at [232, 137] on div "Janela de atendimento Grade de atendimento Capacidade Transportadoras Veículos …" at bounding box center [659, 305] width 1319 height 611
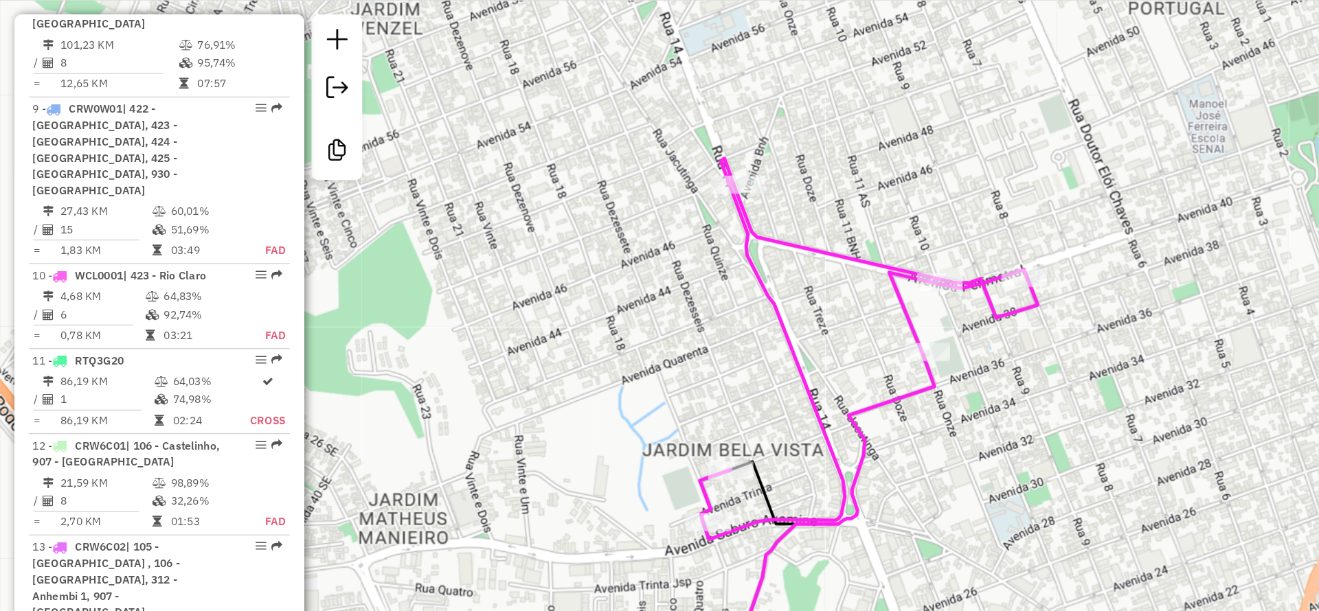
scroll to position [1155, 0]
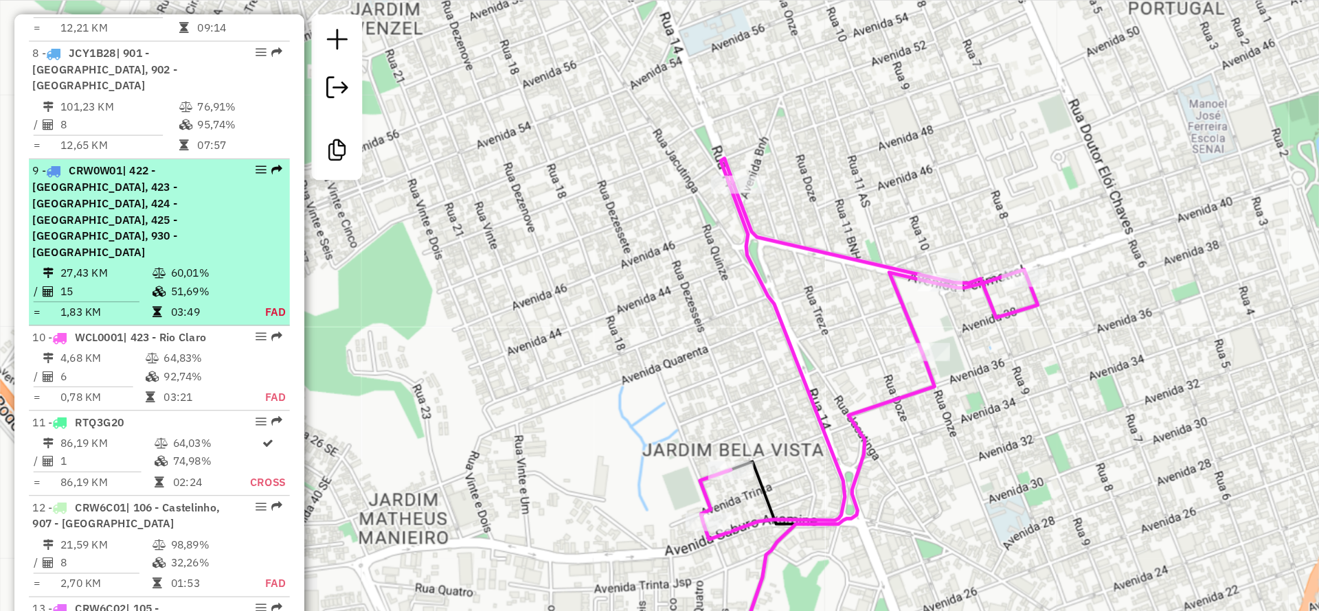
click at [125, 141] on span "| 422 - Rio Claro, 423 - Rio Claro, 424 - Rio Claro, 425 - Santa Gertrudes, 930…" at bounding box center [80, 160] width 110 height 72
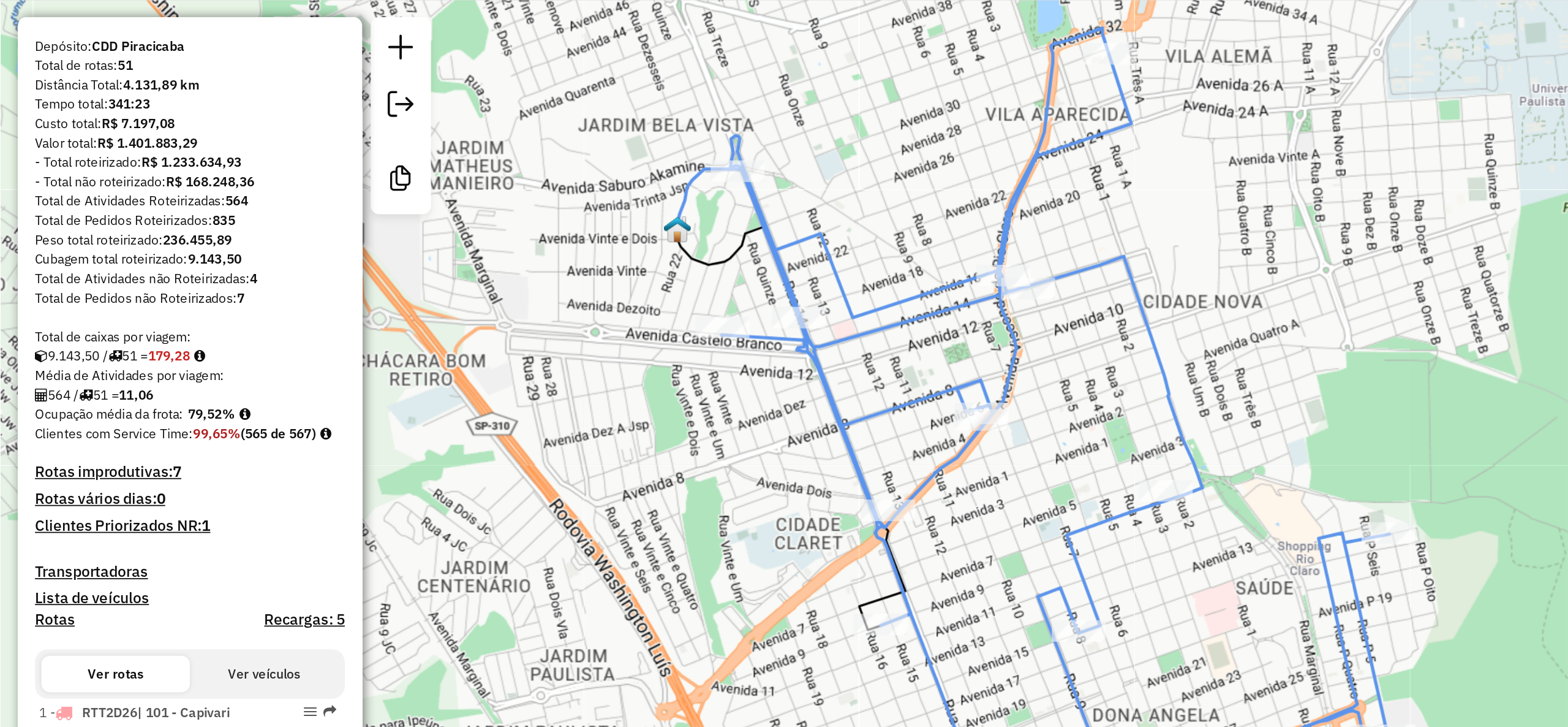
scroll to position [78, 0]
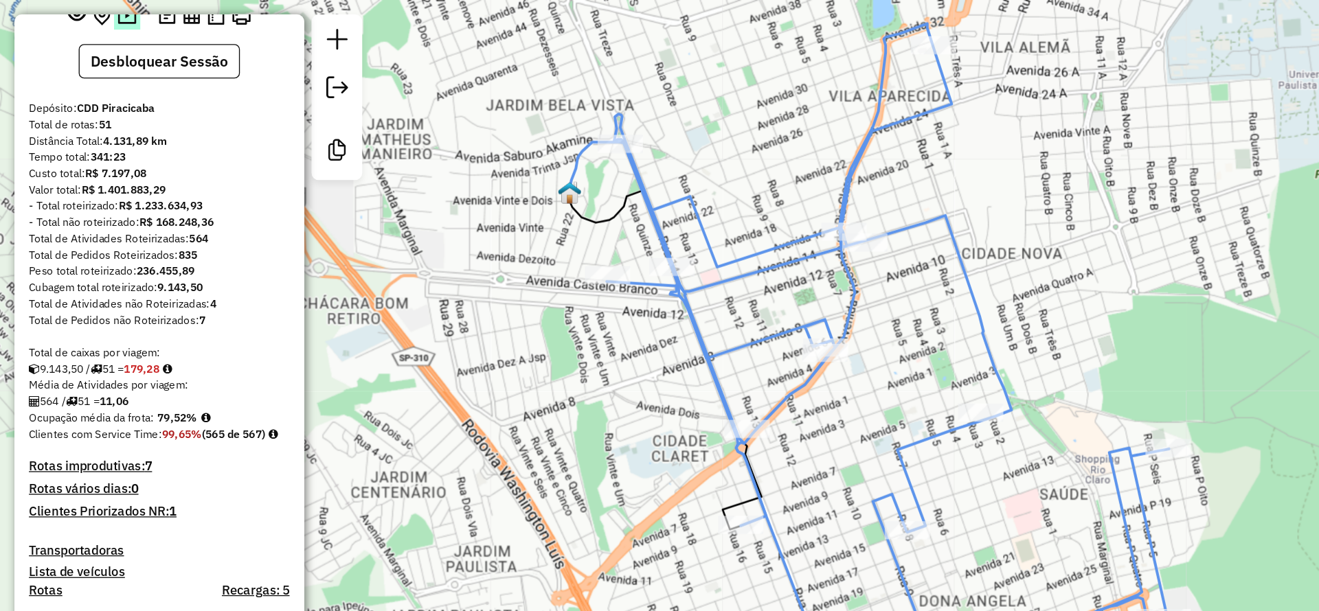
click at [93, 20] on img at bounding box center [96, 12] width 14 height 16
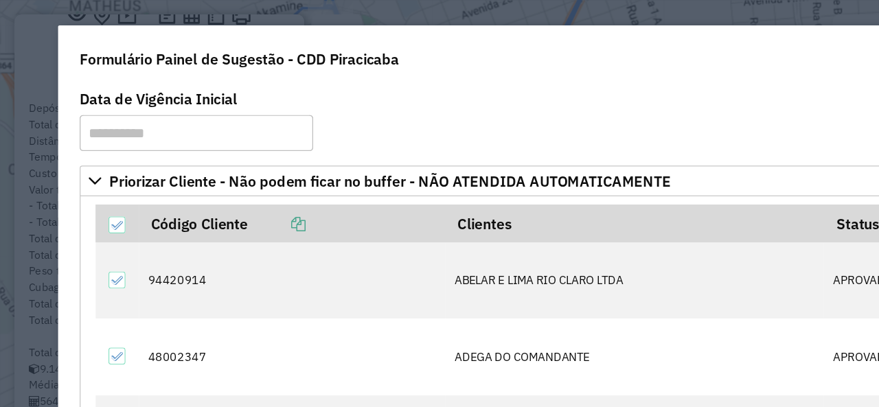
click at [347, 48] on div "Formulário Painel de Sugestão - CDD Piracicaba" at bounding box center [439, 41] width 791 height 45
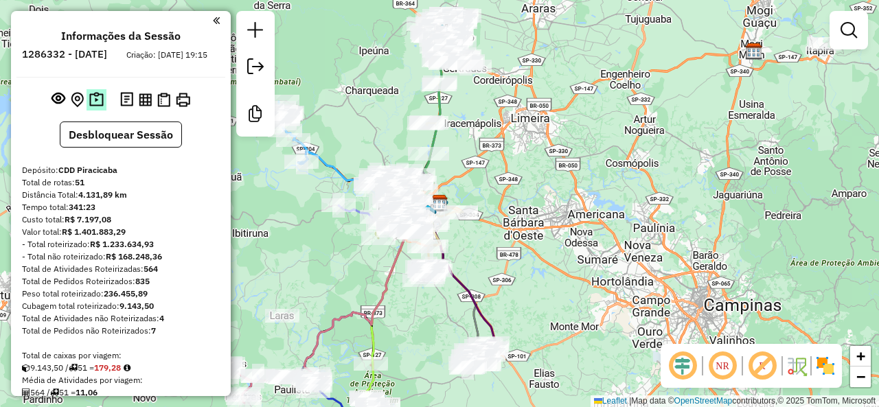
click at [97, 108] on img at bounding box center [96, 100] width 14 height 16
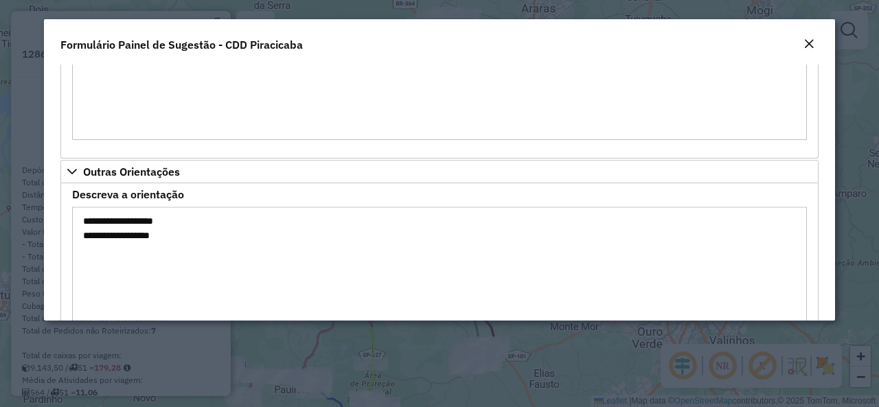
scroll to position [3002, 0]
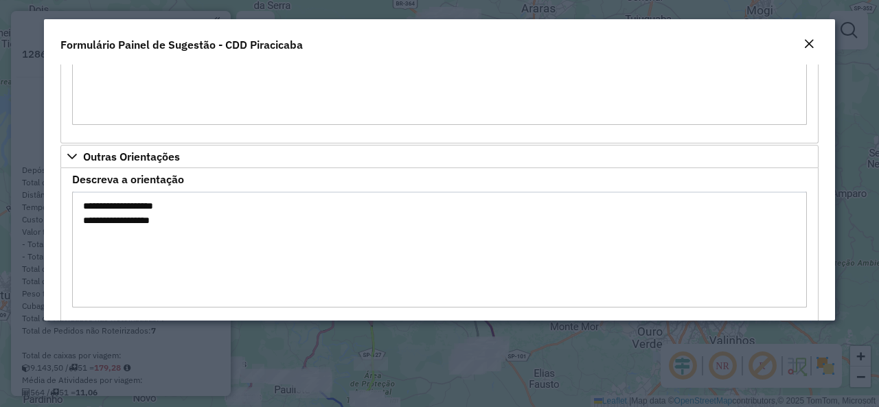
click at [804, 45] on em "Close" at bounding box center [809, 43] width 11 height 11
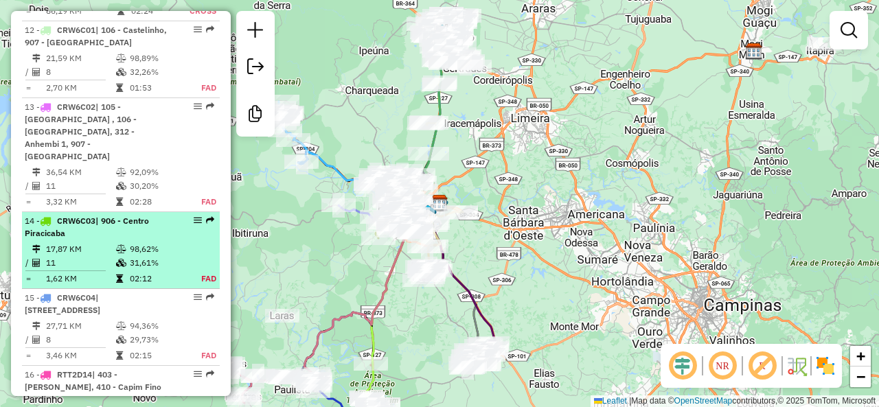
scroll to position [1511, 0]
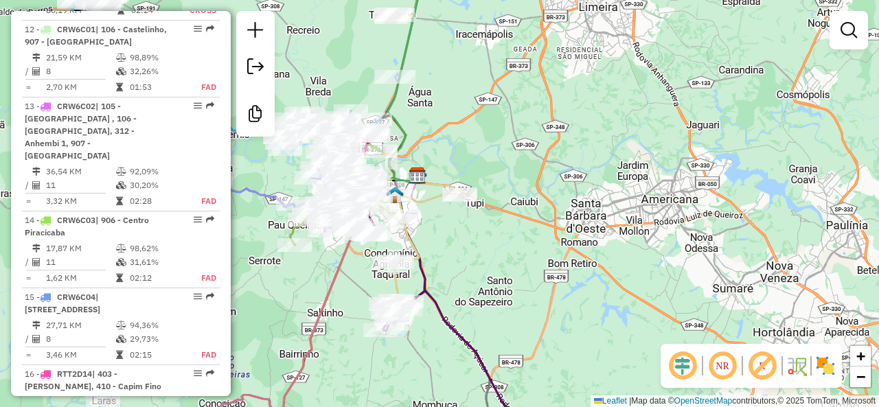
drag, startPoint x: 497, startPoint y: 258, endPoint x: 508, endPoint y: 253, distance: 11.1
click at [507, 253] on div "Janela de atendimento Grade de atendimento Capacidade Transportadoras Veículos …" at bounding box center [439, 203] width 879 height 407
click at [757, 370] on em at bounding box center [762, 366] width 33 height 33
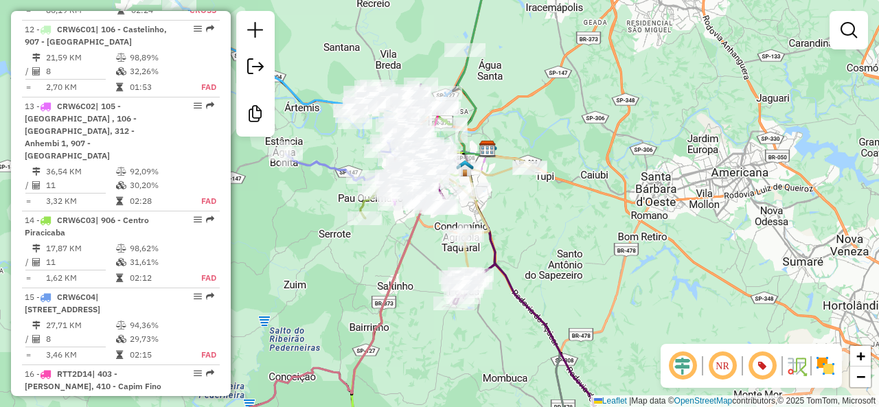
drag, startPoint x: 635, startPoint y: 328, endPoint x: 723, endPoint y: 298, distance: 92.8
click at [721, 297] on div "Janela de atendimento Grade de atendimento Capacidade Transportadoras Veículos …" at bounding box center [439, 203] width 879 height 407
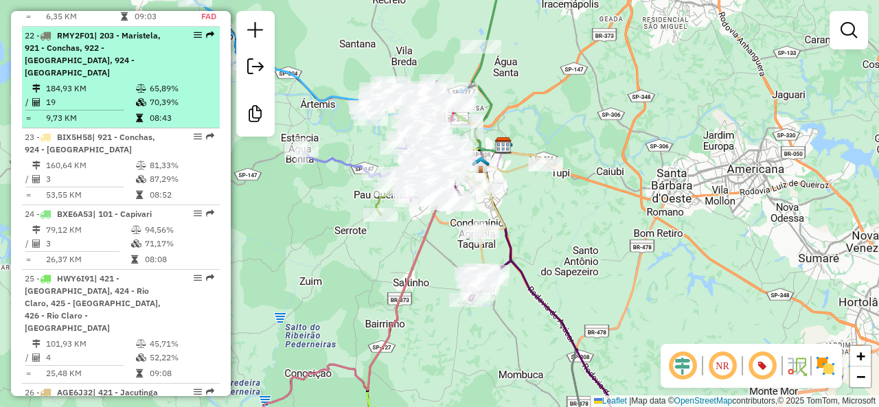
scroll to position [2336, 0]
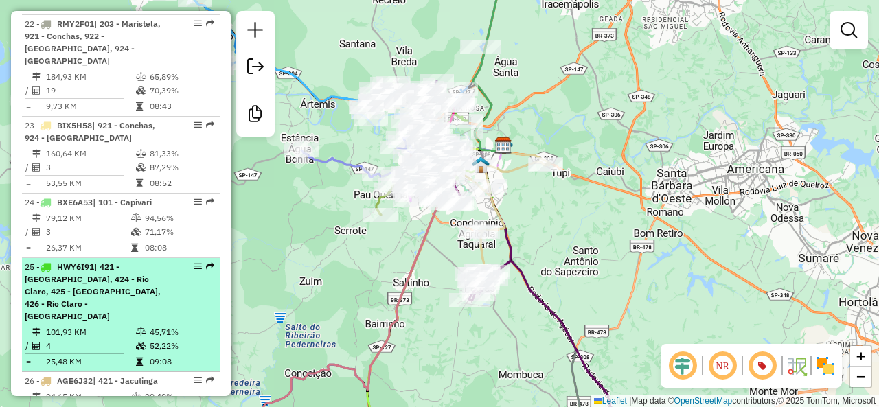
click at [183, 261] on div "25 - HWY6I91 | 421 - Jacutinga, 424 - Rio Claro, 425 - Santa Gertrudes, 426 - R…" at bounding box center [121, 292] width 192 height 62
select select "**********"
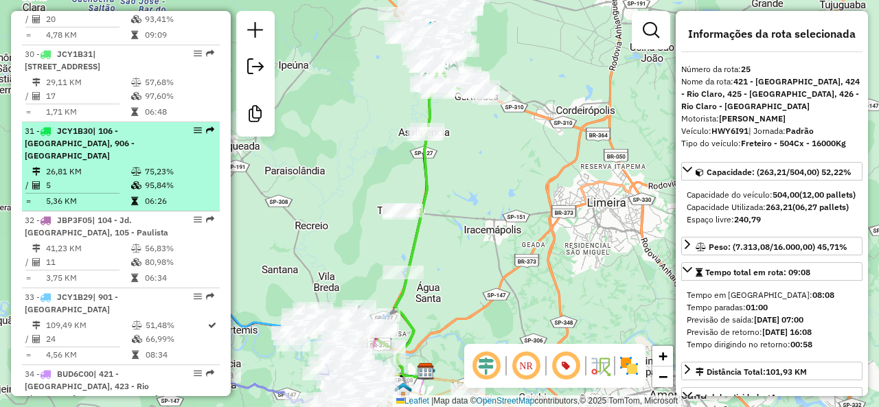
scroll to position [3023, 0]
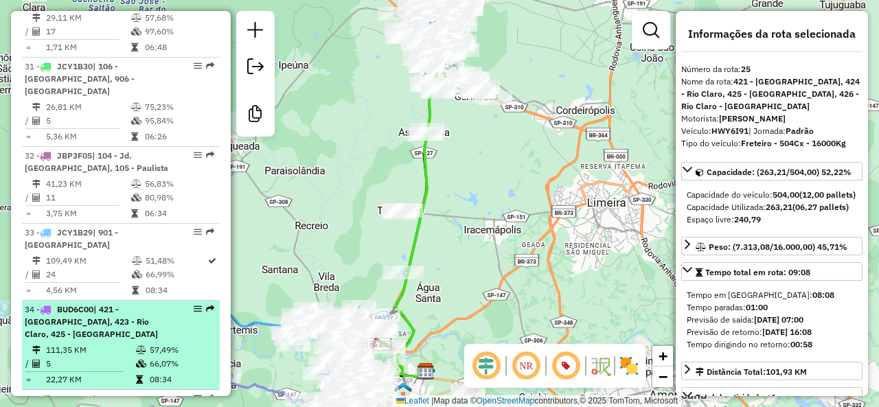
click at [177, 304] on div "34 - BUD6C00 | 421 - Jacutinga, 423 - Rio Claro, 425 - Santa Gertrudes" at bounding box center [121, 322] width 192 height 37
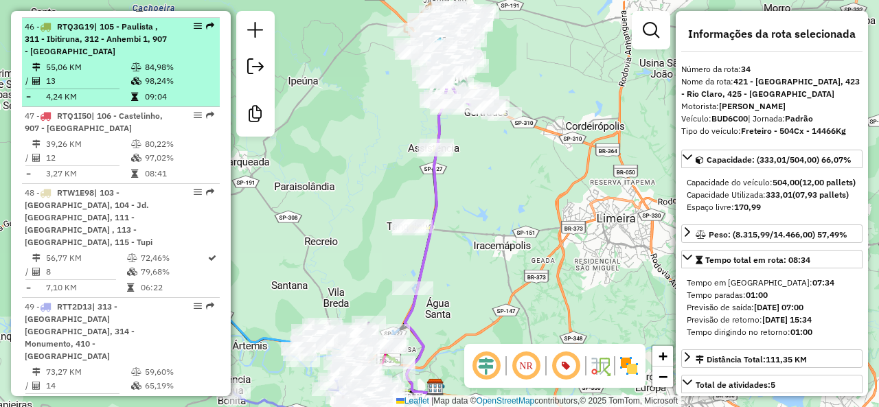
scroll to position [4396, 0]
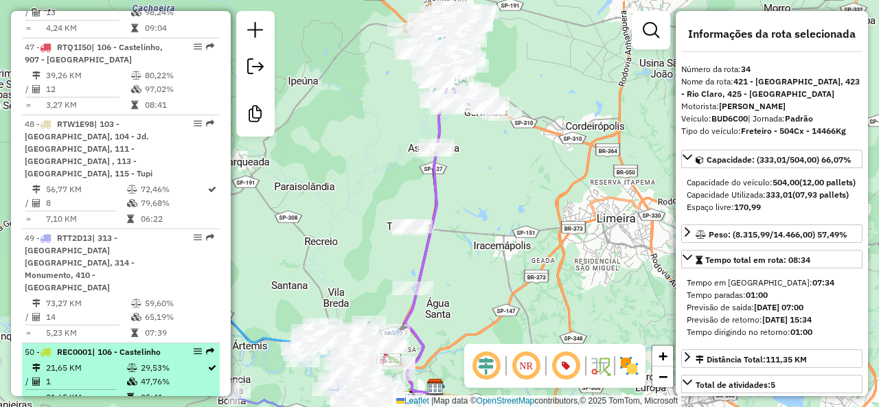
click at [165, 346] on div "50 - REC0001 | 106 - Castelinho" at bounding box center [98, 352] width 146 height 12
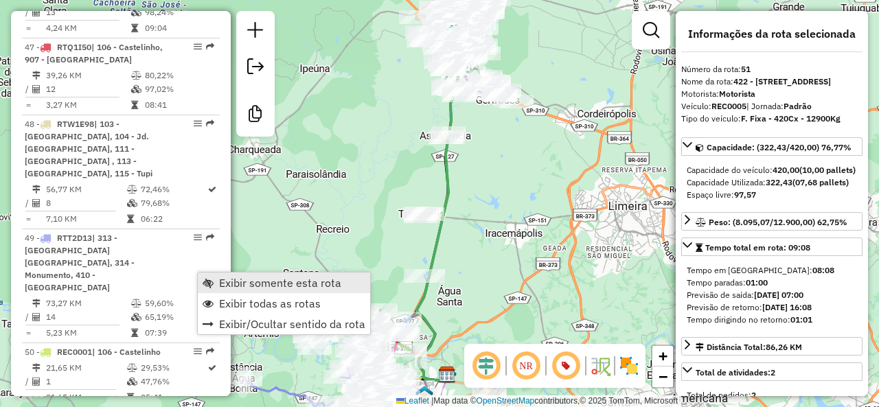
click at [222, 278] on span "Exibir somente esta rota" at bounding box center [280, 283] width 122 height 11
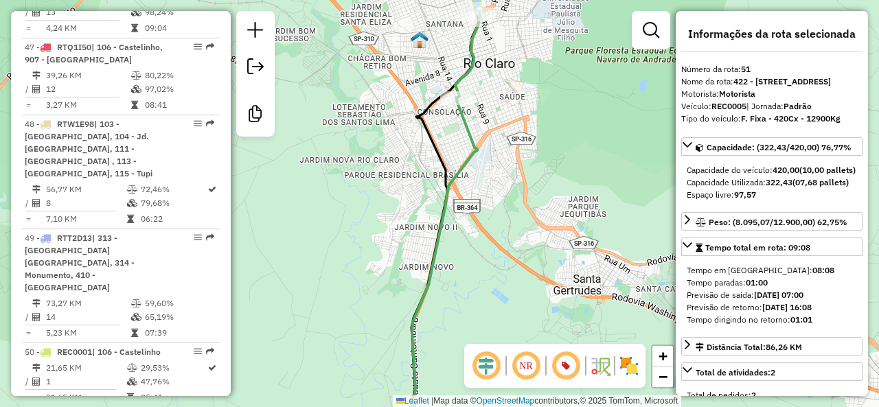
drag, startPoint x: 522, startPoint y: 68, endPoint x: 510, endPoint y: 104, distance: 38.2
click at [510, 104] on div "Janela de atendimento Grade de atendimento Capacidade Transportadoras Veículos …" at bounding box center [439, 203] width 879 height 407
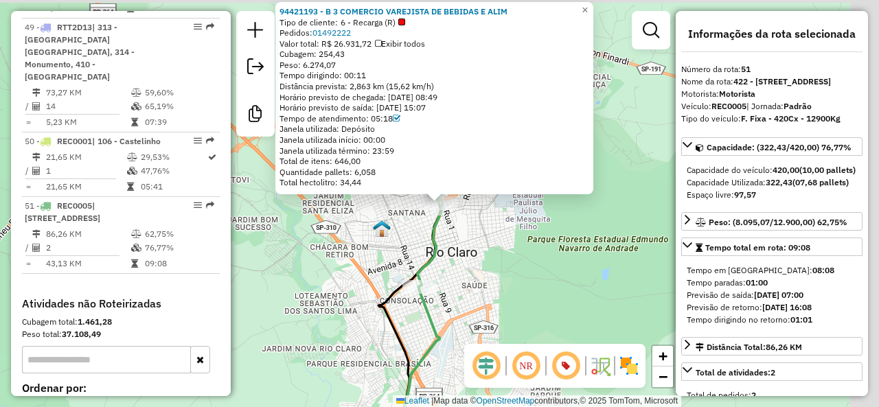
scroll to position [4636, 0]
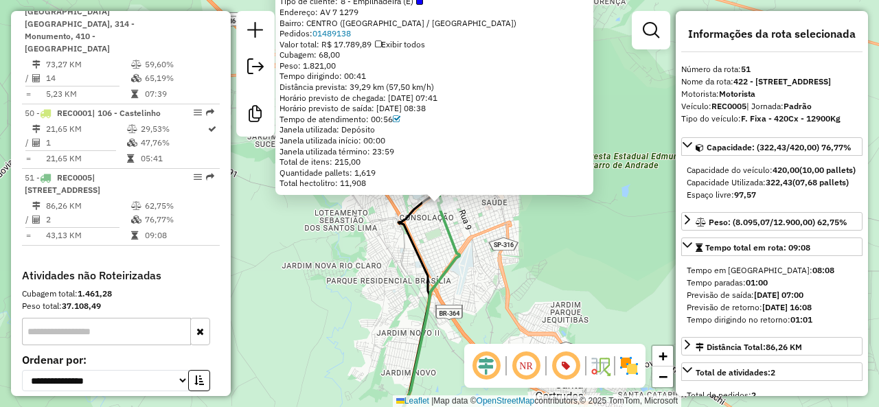
click at [430, 230] on div "94403832 - CLEIDE FERRO - ME Tipo de cliente: 8 - Empilhadeira (E) Endereço: AV…" at bounding box center [439, 203] width 879 height 407
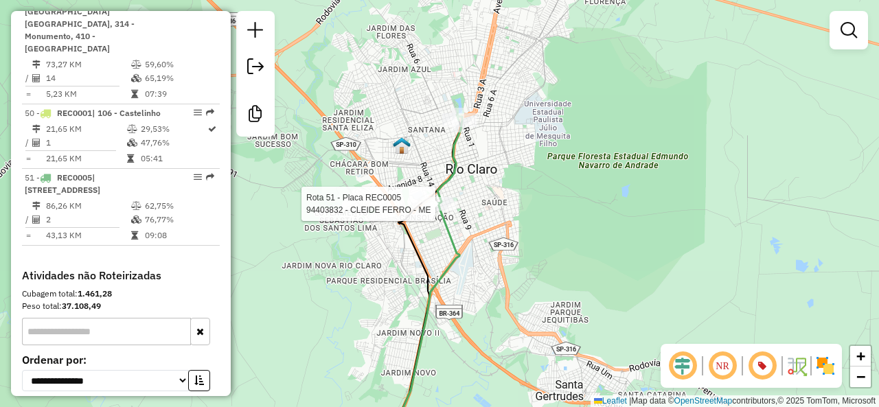
select select "**********"
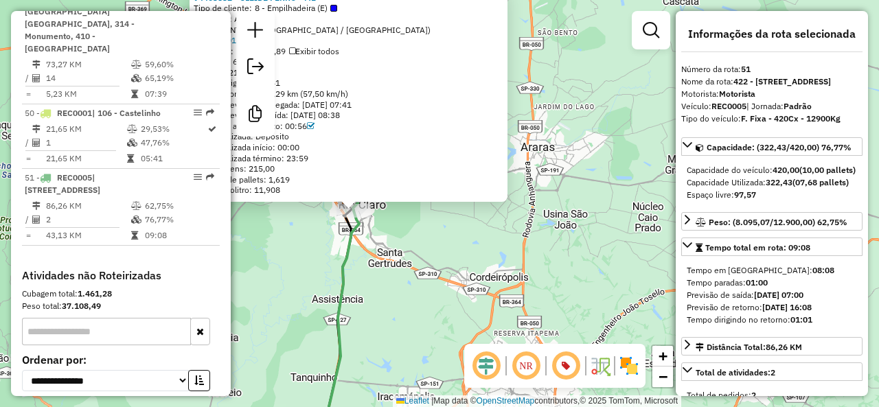
click at [386, 232] on div "94403832 - CLEIDE FERRO - ME Tipo de cliente: 8 - Empilhadeira (E) Endereço: AV…" at bounding box center [439, 203] width 879 height 407
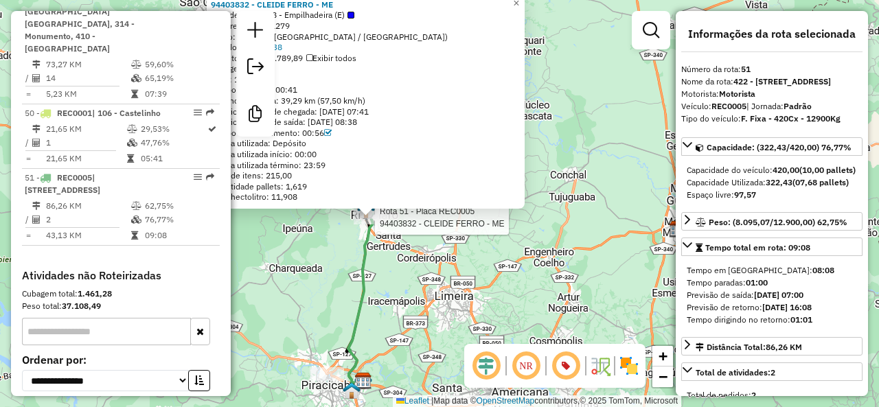
click at [381, 225] on div at bounding box center [371, 218] width 34 height 14
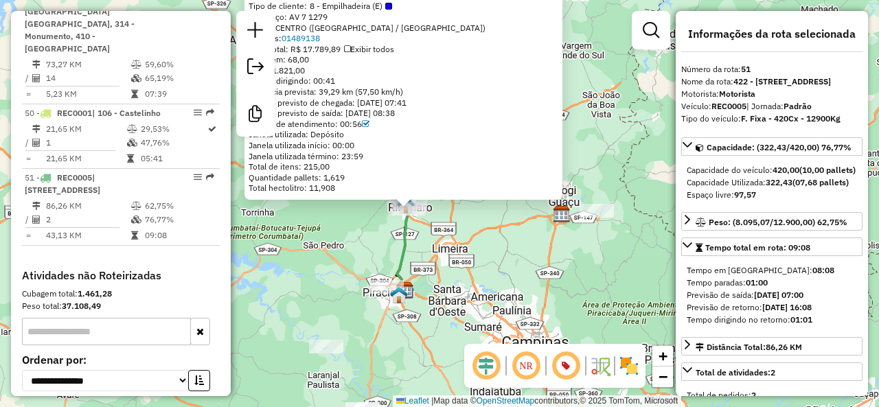
click at [438, 270] on div "94403832 - CLEIDE FERRO - ME Tipo de cliente: 8 - Empilhadeira (E) Endereço: AV…" at bounding box center [439, 203] width 879 height 407
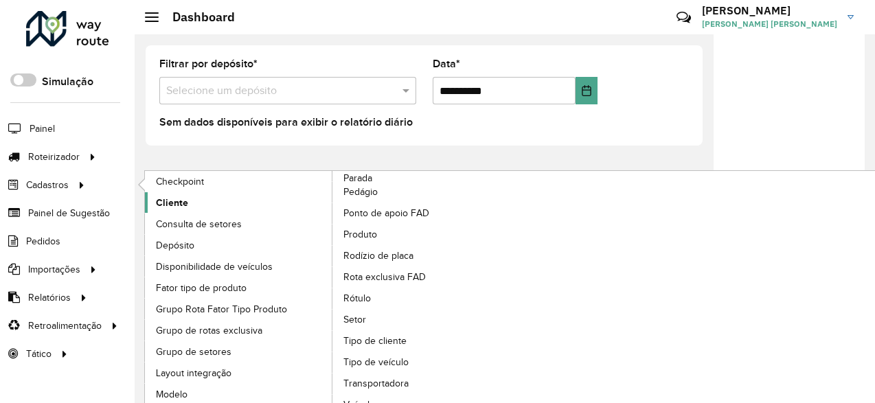
click at [164, 205] on span "Cliente" at bounding box center [172, 203] width 32 height 14
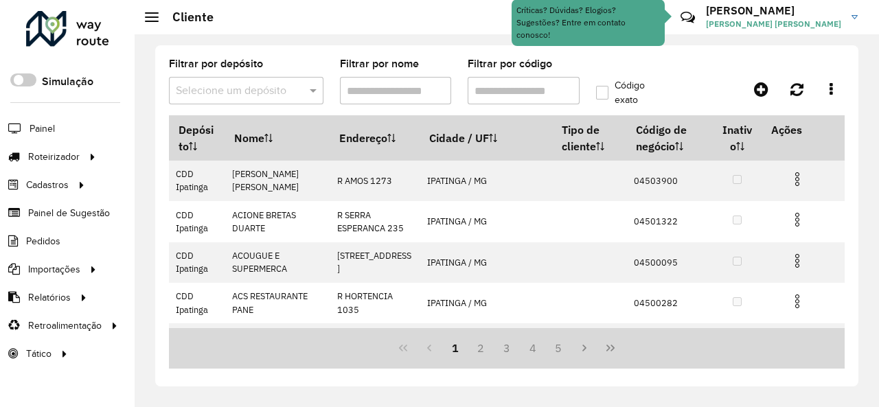
click at [490, 87] on input "Filtrar por código" at bounding box center [524, 90] width 112 height 27
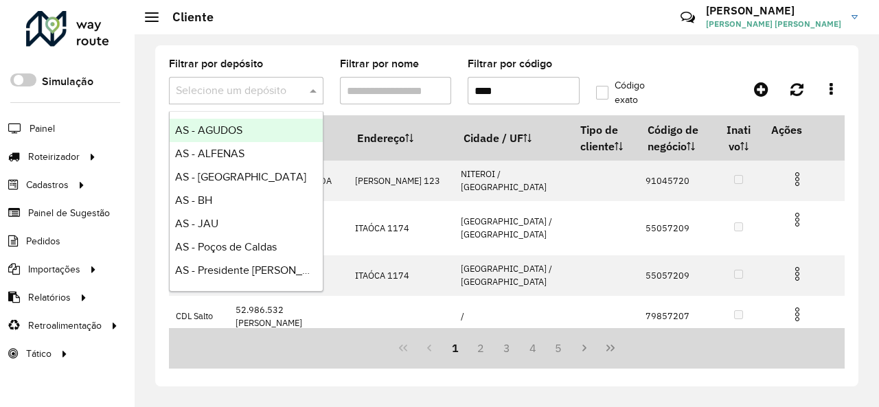
click at [310, 93] on span at bounding box center [314, 90] width 17 height 16
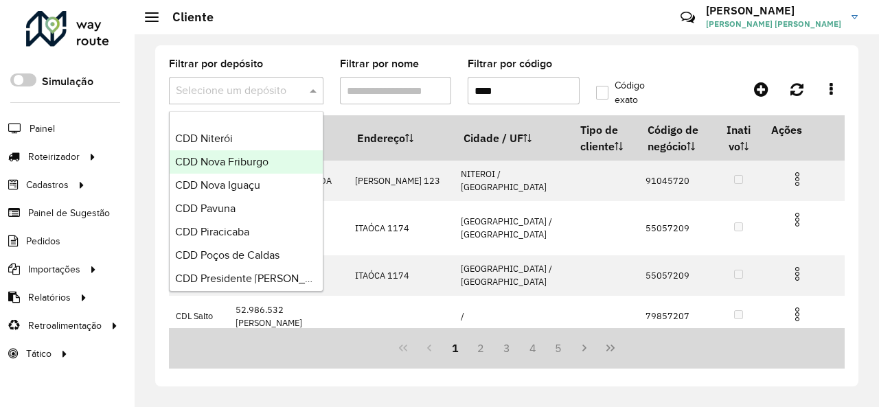
scroll to position [481, 0]
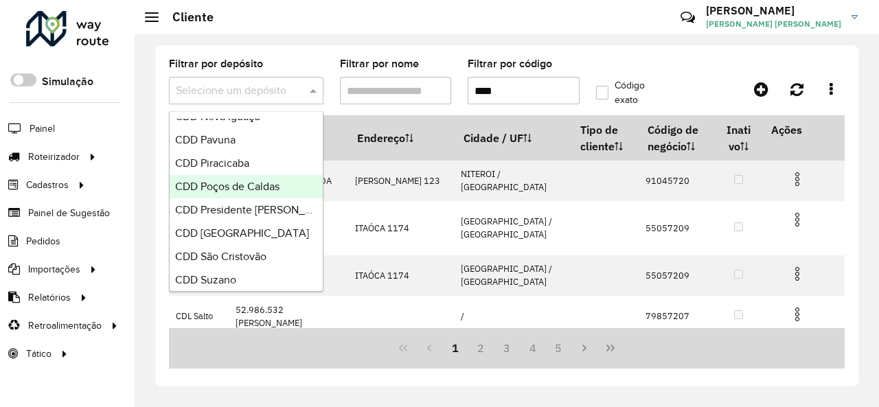
click at [273, 182] on span "CDD Poços de Caldas" at bounding box center [227, 187] width 104 height 12
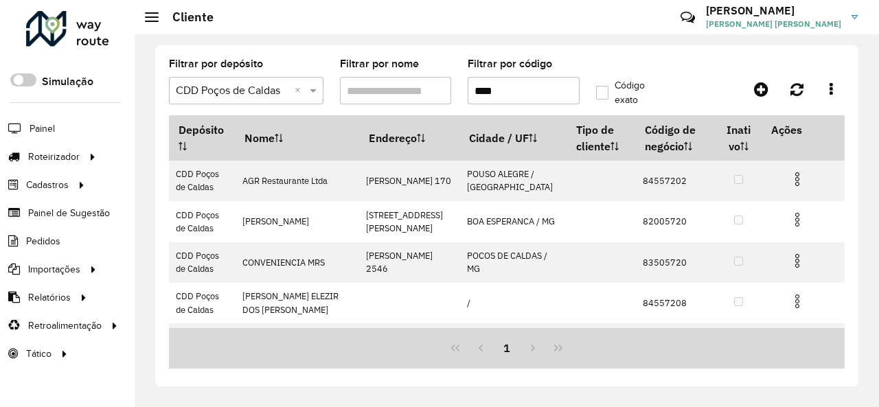
click at [468, 92] on input "****" at bounding box center [524, 90] width 112 height 27
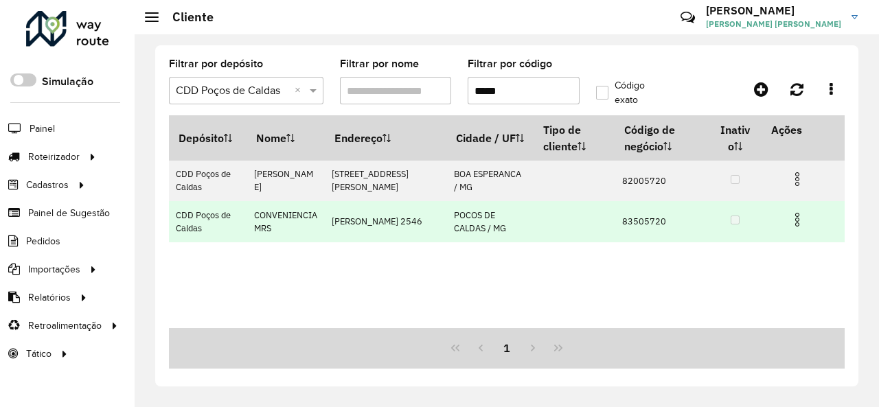
type input "*****"
click at [804, 221] on img at bounding box center [797, 220] width 16 height 16
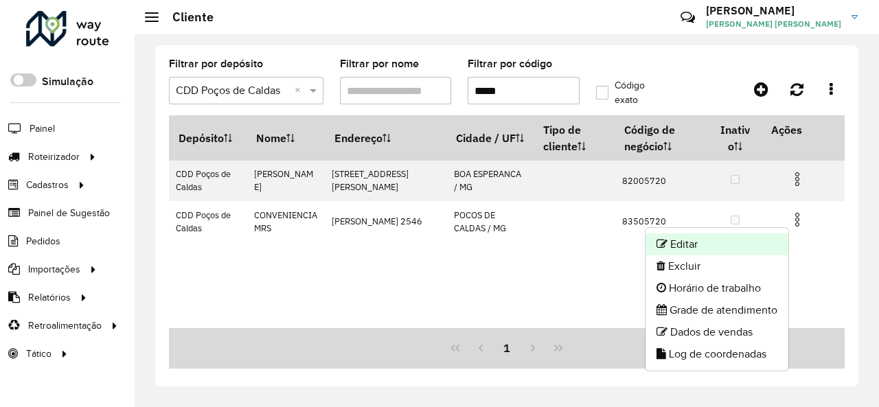
click at [746, 238] on li "Editar" at bounding box center [717, 245] width 143 height 22
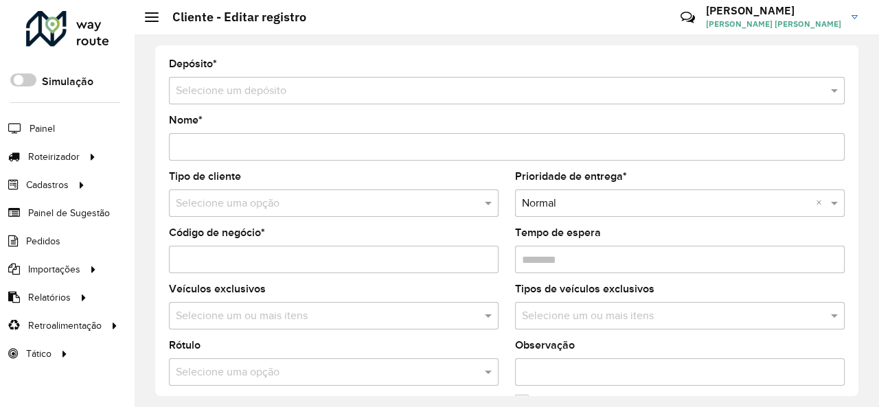
type input "**********"
type input "********"
type input "**********"
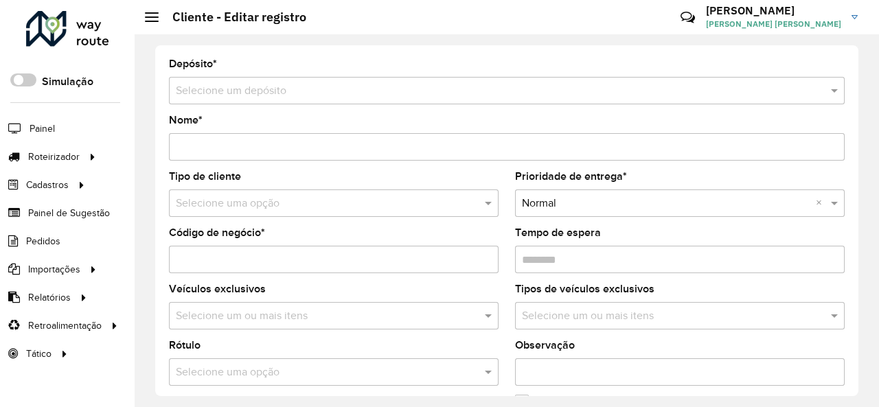
type input "**********"
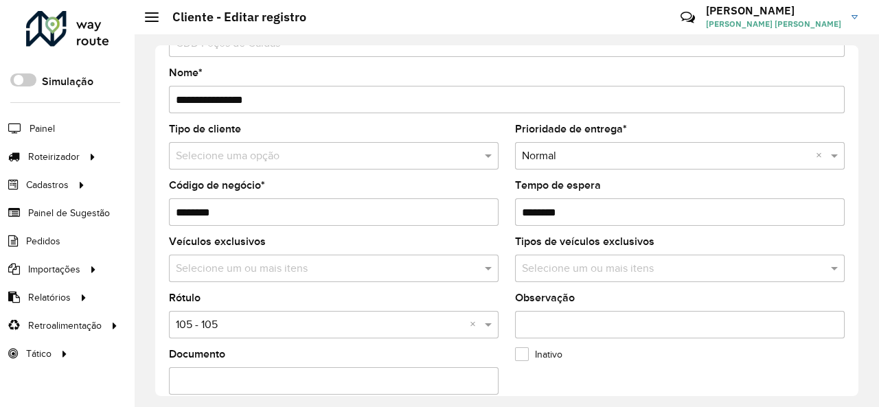
scroll to position [69, 0]
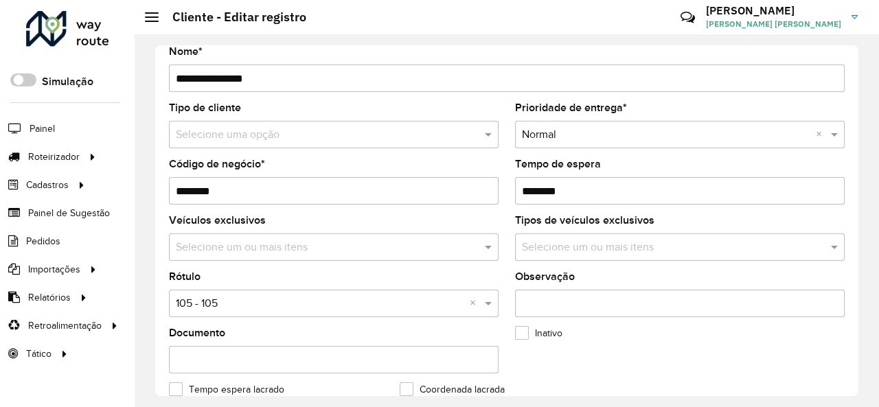
click at [396, 131] on input "text" at bounding box center [320, 135] width 289 height 16
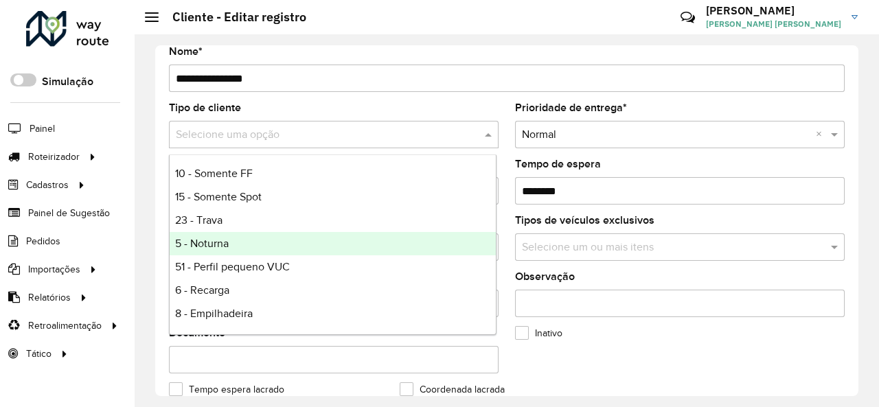
click at [374, 234] on div "5 - Noturna" at bounding box center [333, 243] width 326 height 23
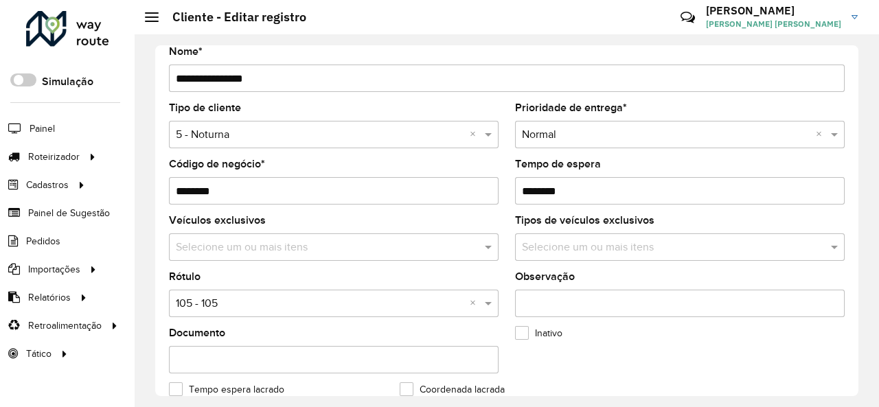
click at [438, 306] on input "text" at bounding box center [320, 304] width 289 height 16
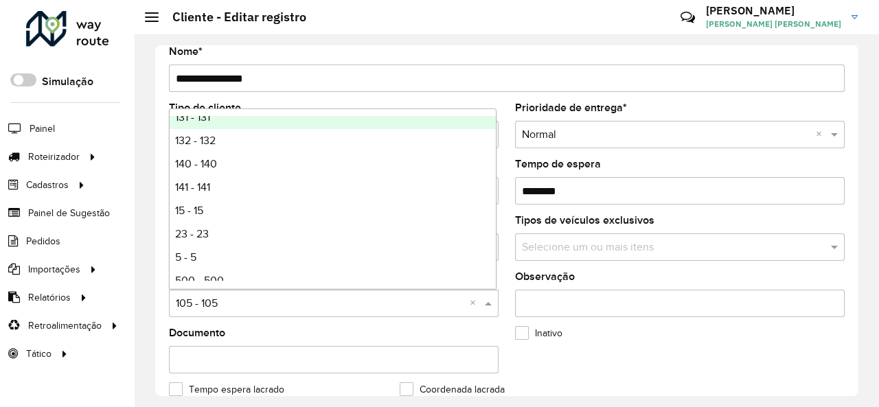
scroll to position [343, 0]
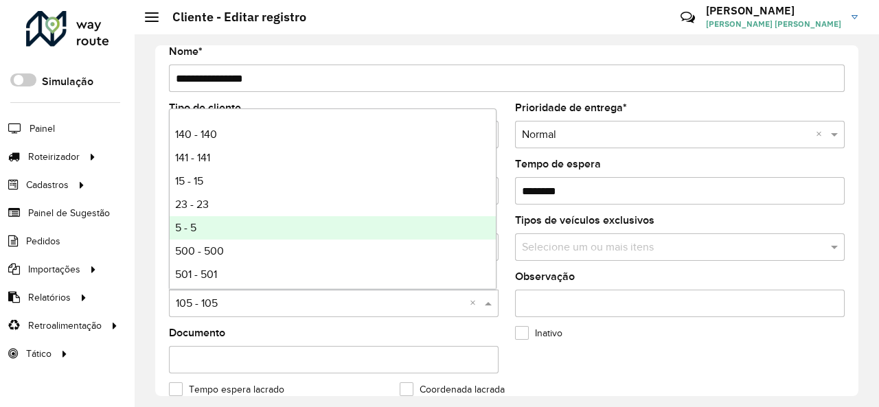
click at [389, 227] on div "5 - 5" at bounding box center [333, 227] width 326 height 23
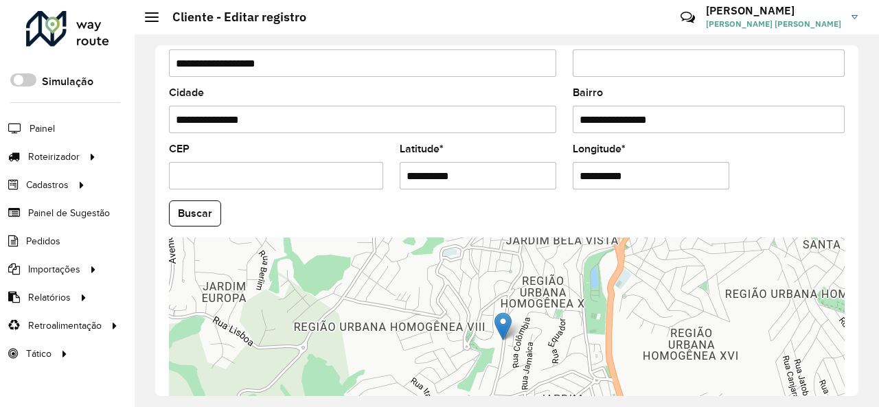
scroll to position [611, 0]
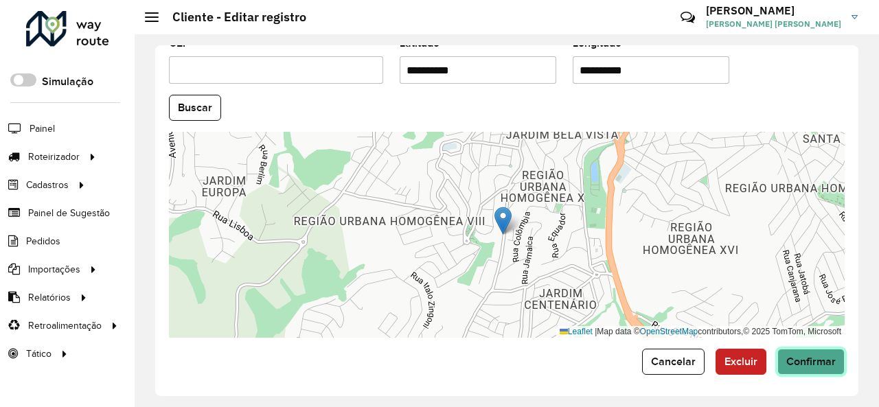
click at [793, 360] on span "Confirmar" at bounding box center [811, 362] width 49 height 12
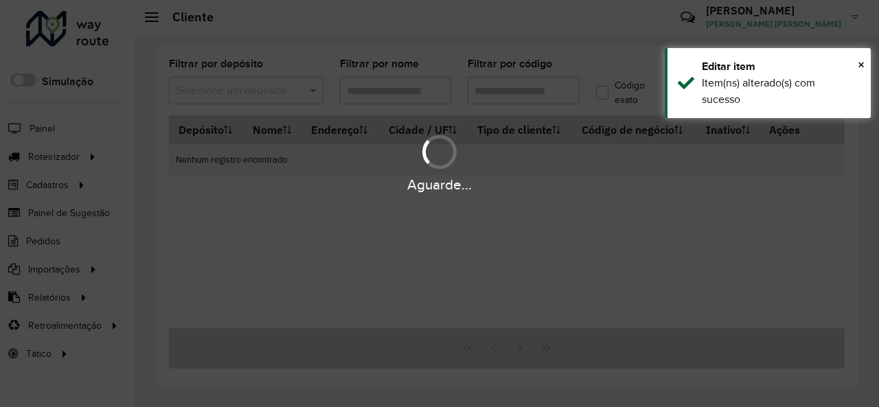
type input "*****"
